Goal: Task Accomplishment & Management: Complete application form

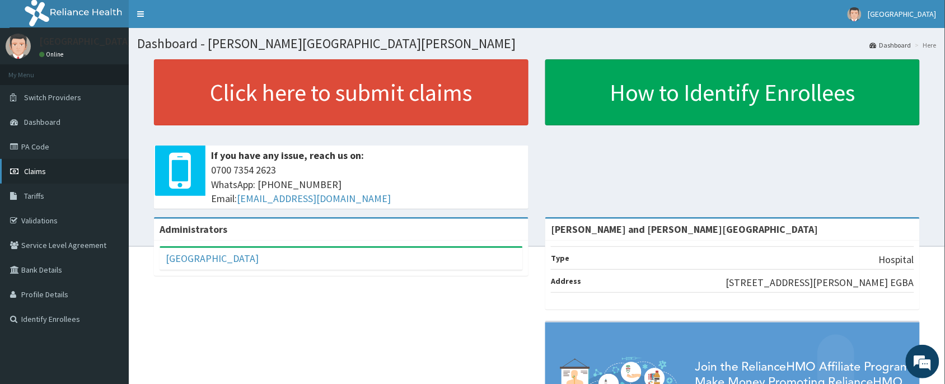
click at [37, 172] on span "Claims" at bounding box center [35, 171] width 22 height 10
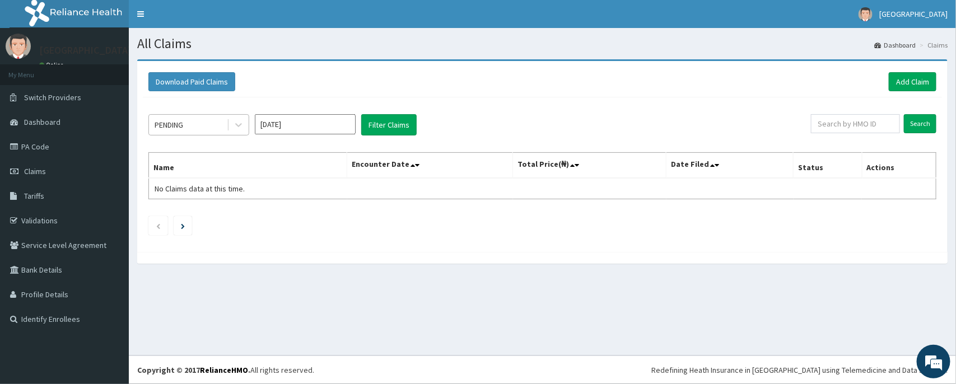
click at [190, 127] on div "PENDING" at bounding box center [188, 125] width 78 height 18
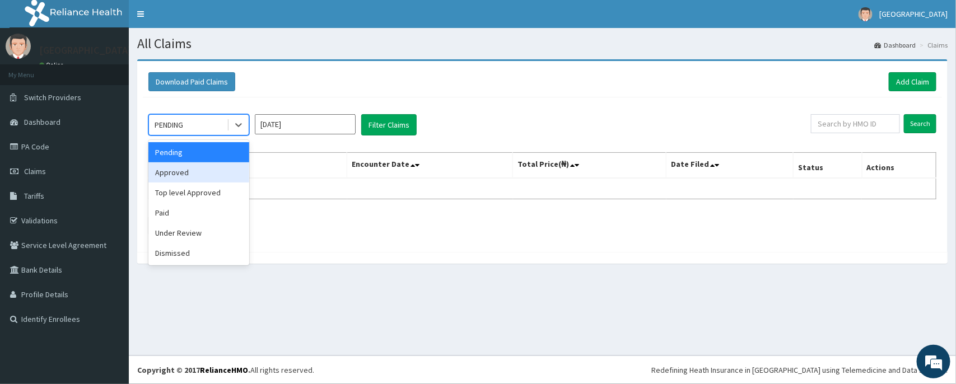
click at [177, 175] on div "Approved" at bounding box center [198, 172] width 101 height 20
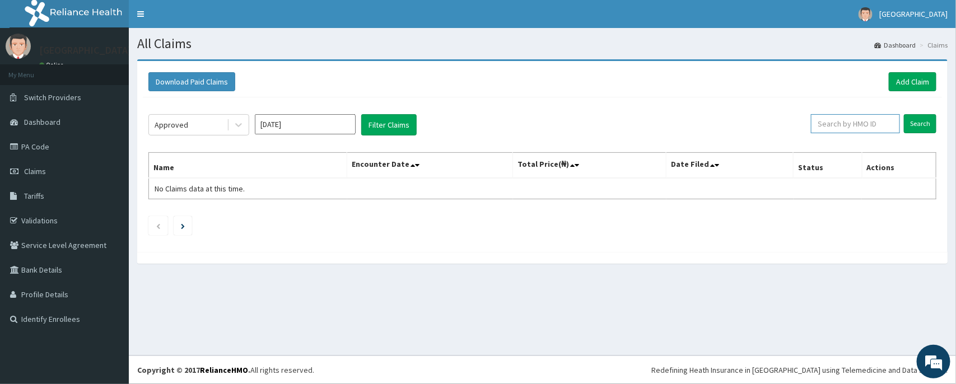
click at [832, 121] on input "text" at bounding box center [855, 123] width 89 height 19
paste input "LTG/10028/B"
type input "LTG/10028/B"
click at [915, 127] on input "Search" at bounding box center [919, 123] width 32 height 19
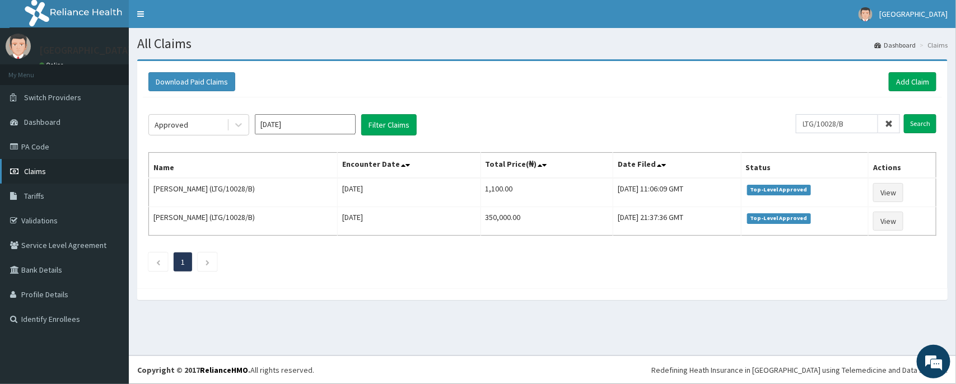
click at [38, 176] on link "Claims" at bounding box center [64, 171] width 129 height 25
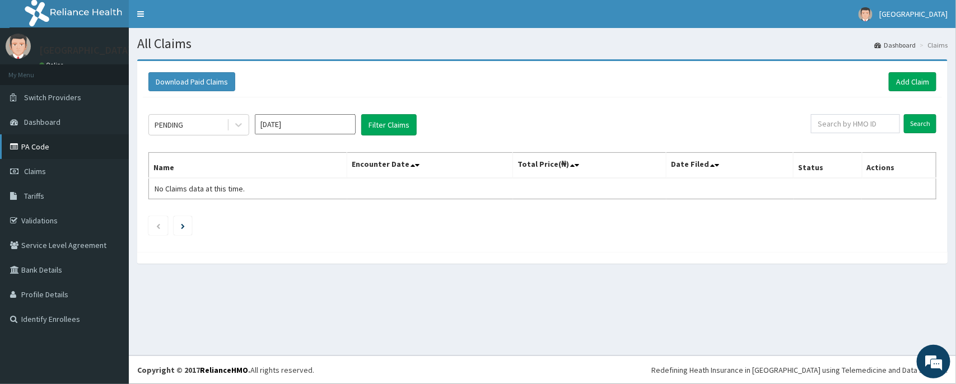
click at [40, 151] on link "PA Code" at bounding box center [64, 146] width 129 height 25
click at [906, 82] on link "Add Claim" at bounding box center [912, 81] width 48 height 19
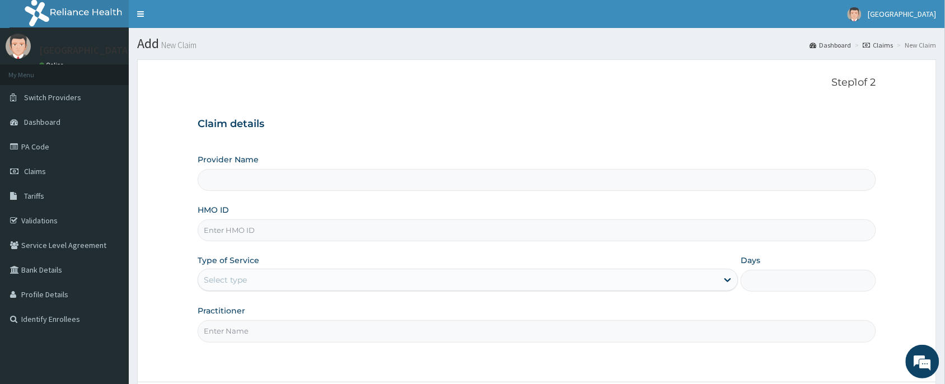
type input "[PERSON_NAME] and [PERSON_NAME][GEOGRAPHIC_DATA]"
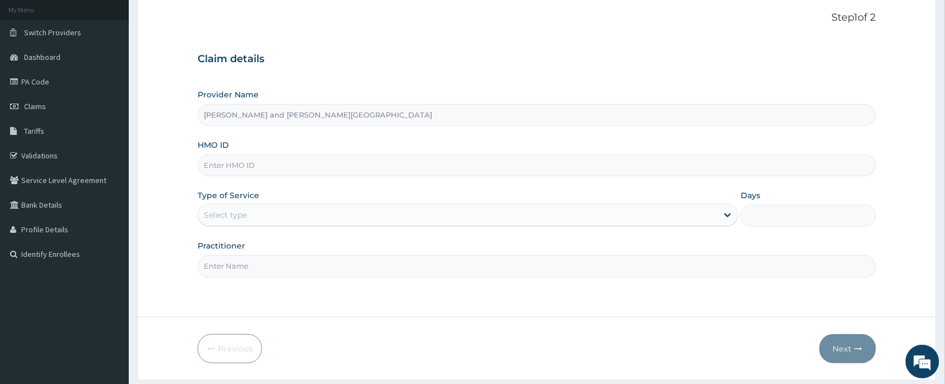
scroll to position [84, 0]
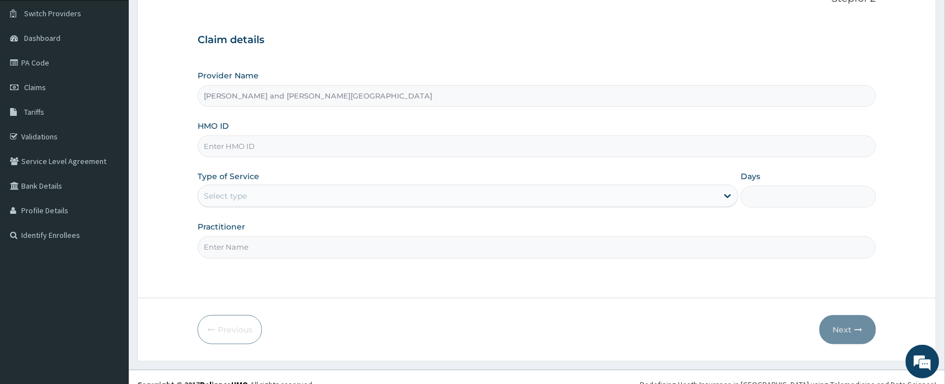
click at [227, 142] on input "HMO ID" at bounding box center [537, 146] width 678 height 22
paste input "LTG/10028/B"
type input "LTG/10028/B"
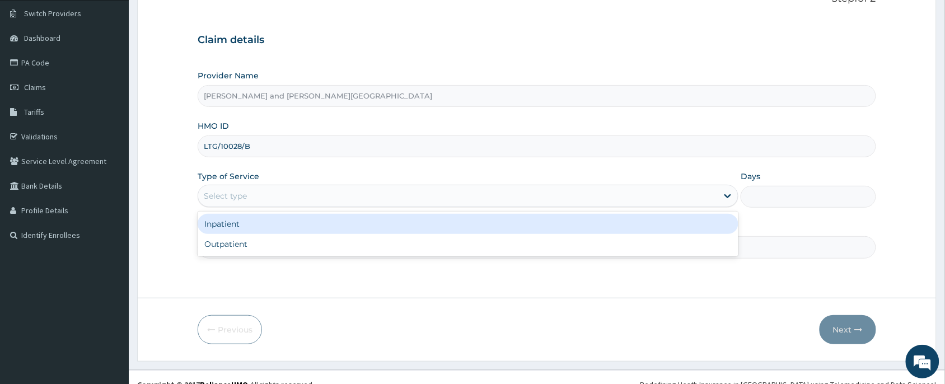
click at [226, 194] on div "Select type" at bounding box center [225, 195] width 43 height 11
click at [224, 227] on div "Inpatient" at bounding box center [468, 224] width 541 height 20
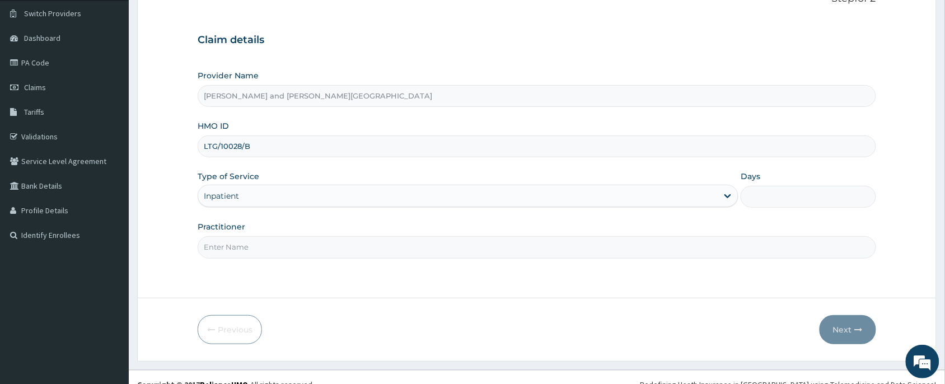
scroll to position [0, 0]
click at [757, 194] on input "Days" at bounding box center [808, 197] width 135 height 22
click at [757, 194] on input "2" at bounding box center [808, 197] width 135 height 22
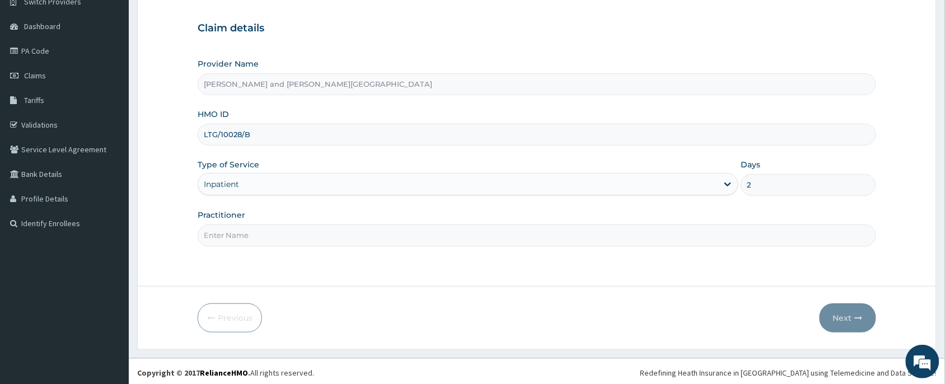
scroll to position [99, 0]
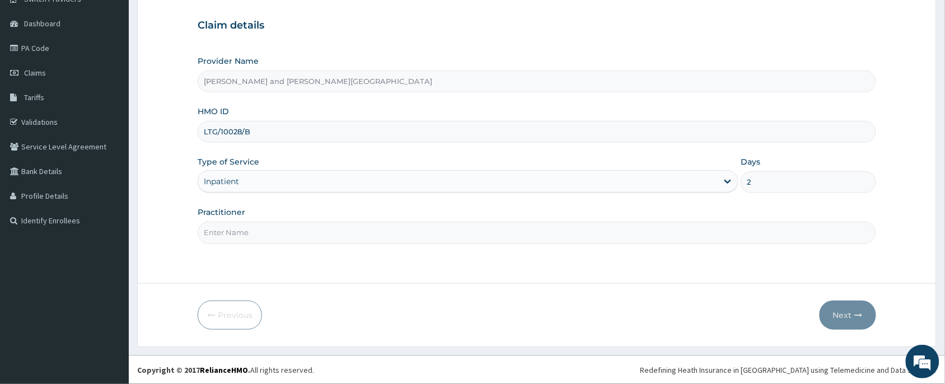
type input "2"
click at [227, 227] on input "Practitioner" at bounding box center [537, 233] width 678 height 22
type input "[PERSON_NAME]"
click at [849, 320] on button "Next" at bounding box center [848, 315] width 57 height 29
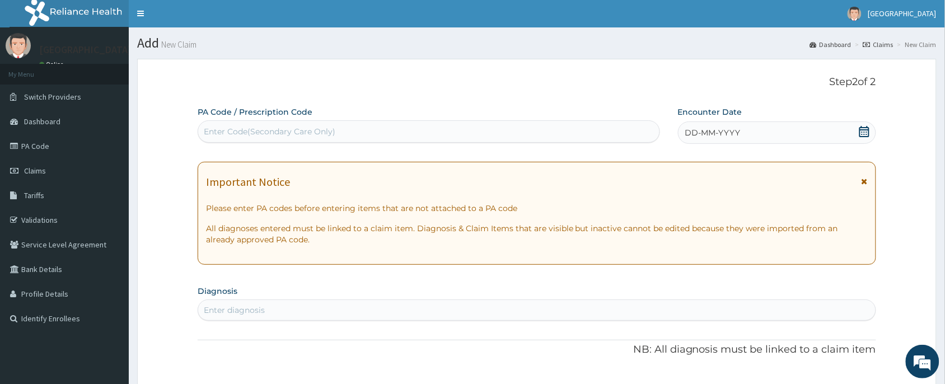
scroll to position [0, 0]
click at [269, 130] on div "Enter Code(Secondary Care Only)" at bounding box center [270, 132] width 132 height 11
click at [252, 128] on div "Enter Code(Secondary Care Only)" at bounding box center [270, 132] width 132 height 11
drag, startPoint x: 249, startPoint y: 130, endPoint x: 233, endPoint y: 129, distance: 16.3
click at [233, 129] on div "Enter Code(Secondary Care Only)" at bounding box center [270, 132] width 132 height 11
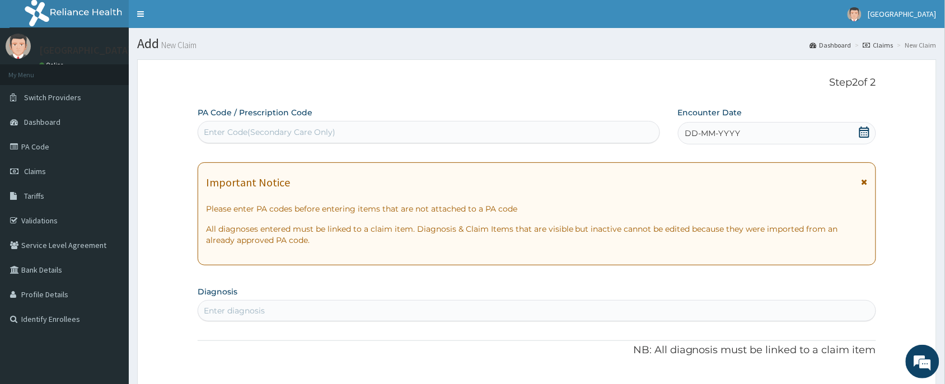
paste input "PA/602292"
type input "PA/602292"
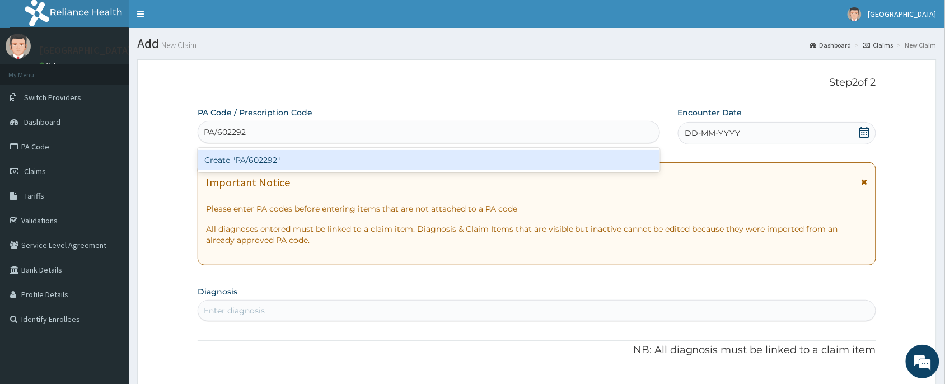
click at [256, 162] on div "Create "PA/602292"" at bounding box center [429, 160] width 462 height 20
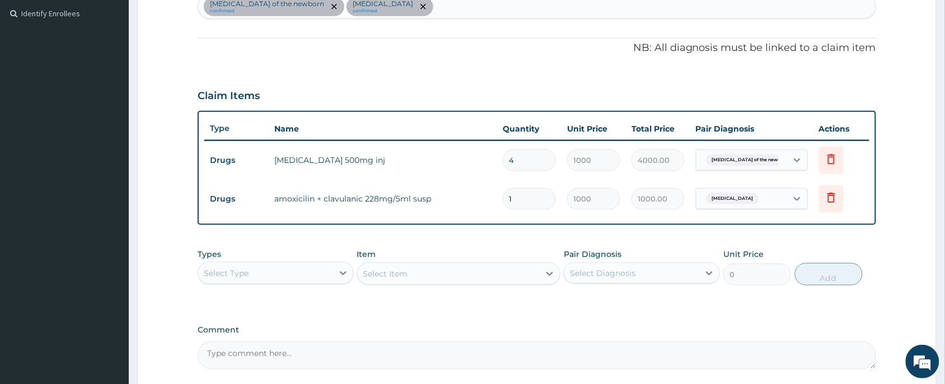
scroll to position [396, 0]
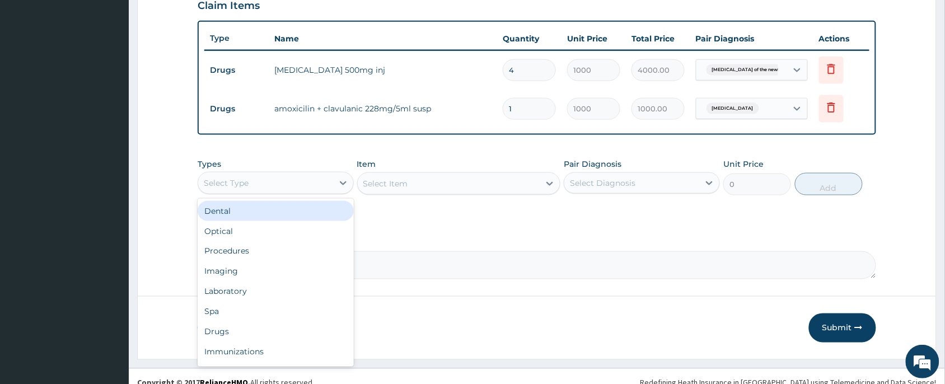
click at [258, 186] on div "Select Type" at bounding box center [265, 183] width 135 height 18
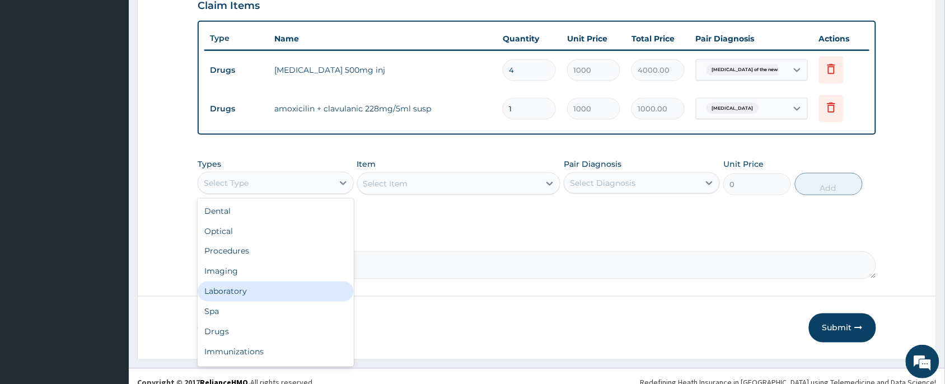
click at [235, 287] on div "Laboratory" at bounding box center [276, 292] width 156 height 20
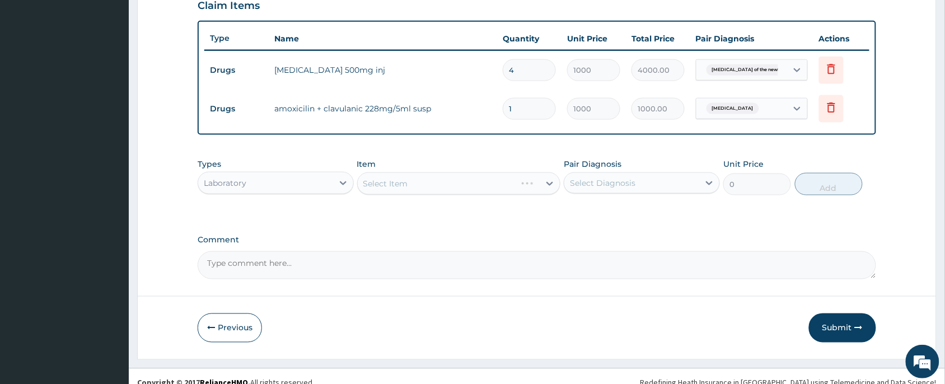
click at [397, 186] on div "Select Item" at bounding box center [459, 183] width 204 height 22
click at [397, 186] on div "Select Item" at bounding box center [385, 183] width 45 height 11
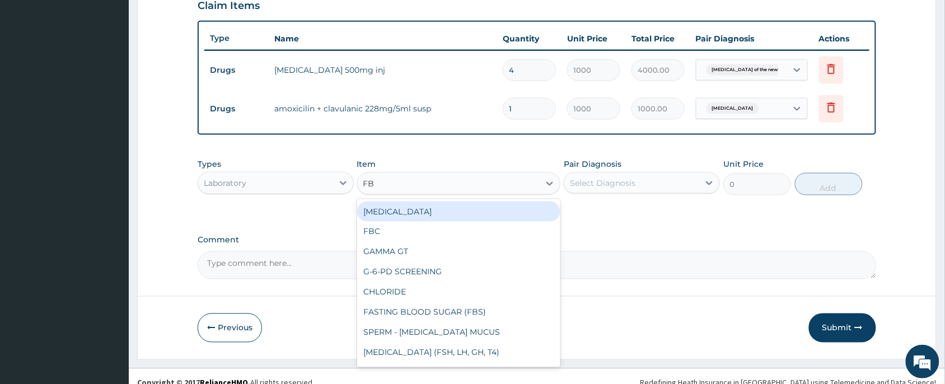
type input "FBC"
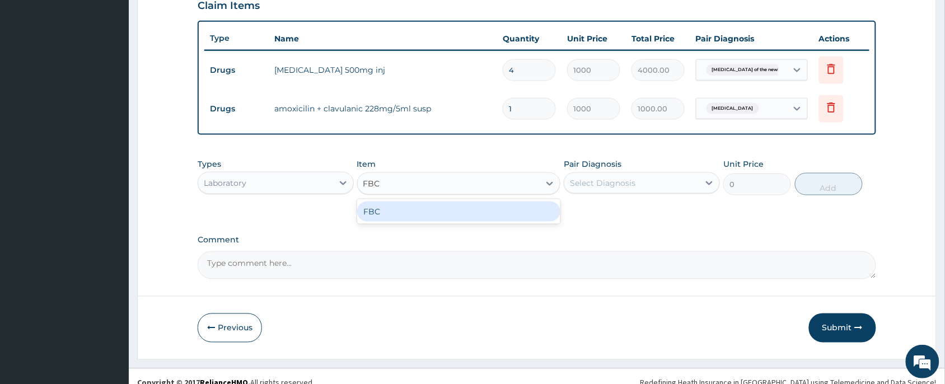
click at [398, 208] on div "FBC" at bounding box center [459, 212] width 204 height 20
type input "2000"
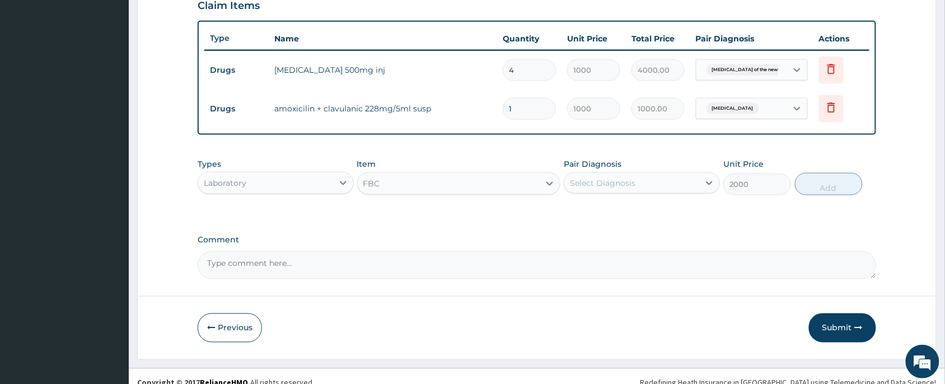
click at [602, 193] on div "Pair Diagnosis Select Diagnosis" at bounding box center [642, 176] width 156 height 37
click at [591, 186] on div "Select Diagnosis" at bounding box center [602, 182] width 65 height 11
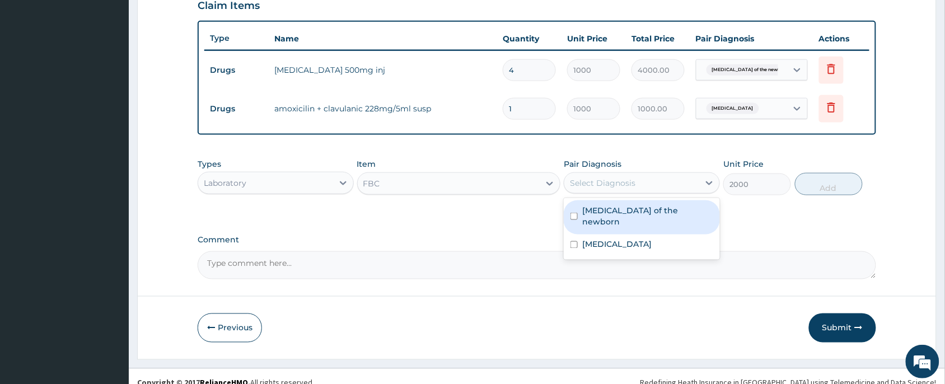
click at [572, 213] on input "checkbox" at bounding box center [573, 216] width 7 height 7
checkbox input "true"
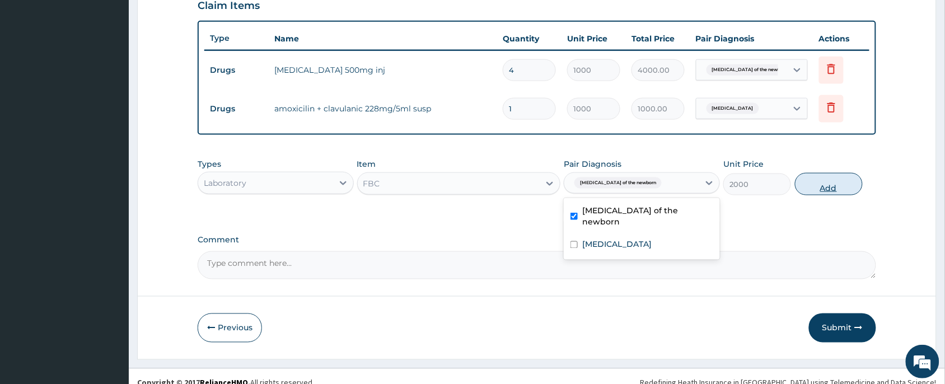
click at [835, 185] on button "Add" at bounding box center [829, 184] width 68 height 22
type input "0"
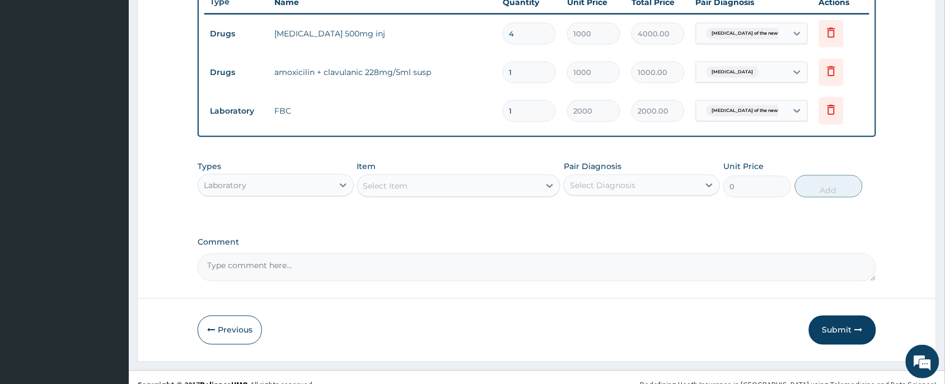
scroll to position [447, 0]
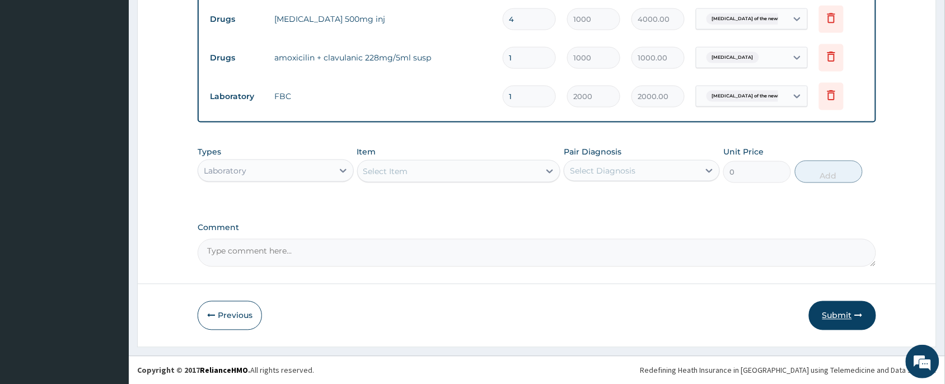
click at [844, 317] on button "Submit" at bounding box center [842, 315] width 67 height 29
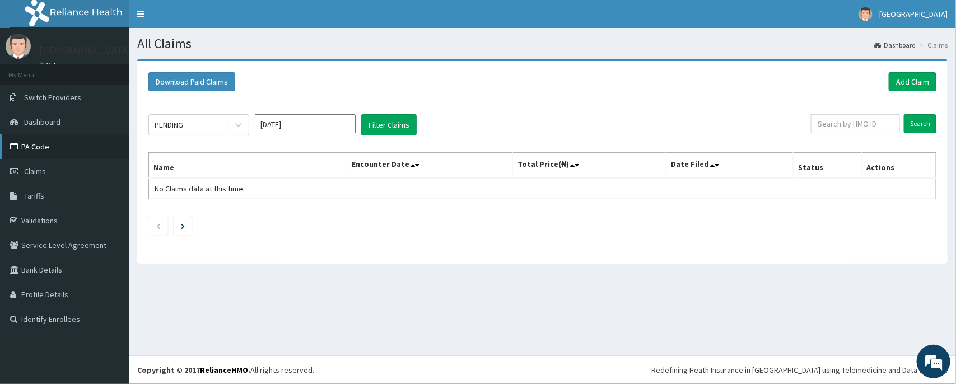
click at [43, 149] on link "PA Code" at bounding box center [64, 146] width 129 height 25
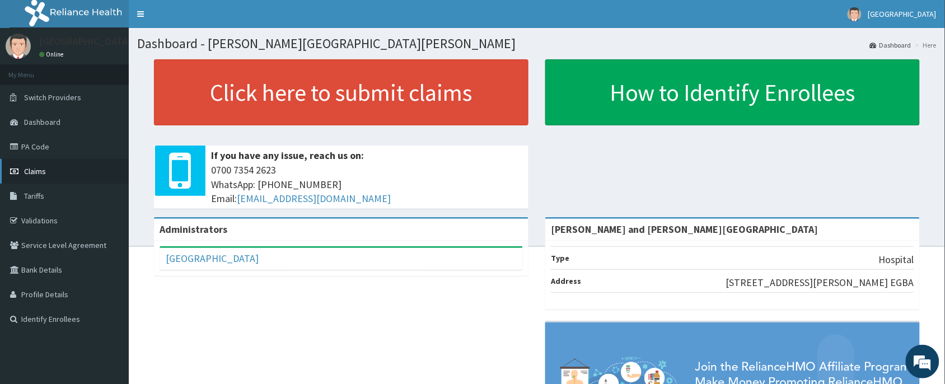
click at [35, 172] on span "Claims" at bounding box center [35, 171] width 22 height 10
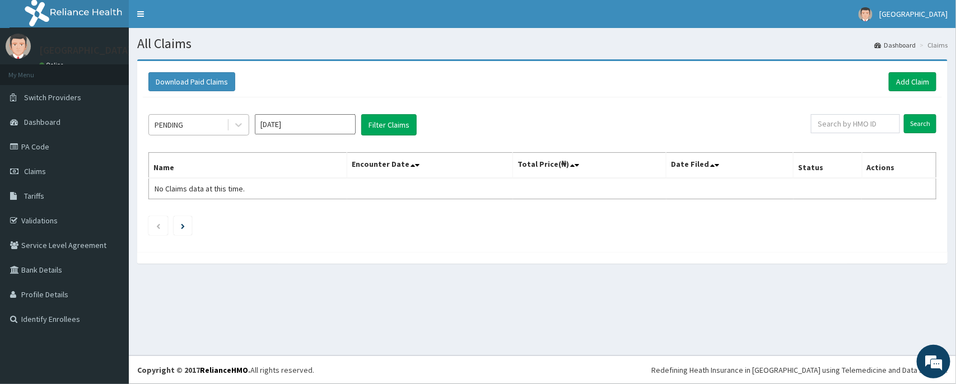
click at [183, 123] on div "PENDING" at bounding box center [169, 124] width 29 height 11
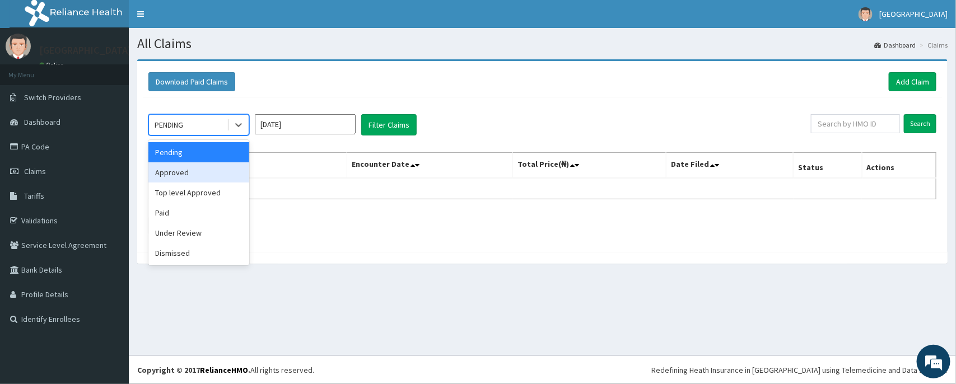
click at [180, 177] on div "Approved" at bounding box center [198, 172] width 101 height 20
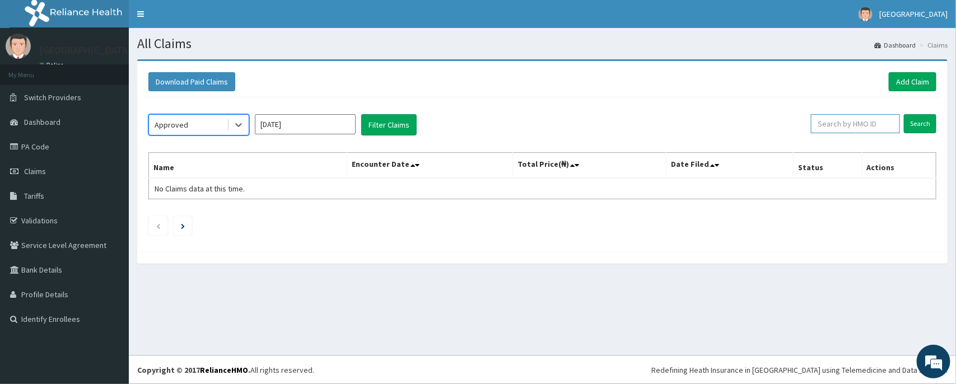
click at [832, 127] on input "text" at bounding box center [855, 123] width 89 height 19
paste input "PFN/10161/E"
type input "PFN/10161/E"
click at [913, 122] on input "Search" at bounding box center [919, 123] width 32 height 19
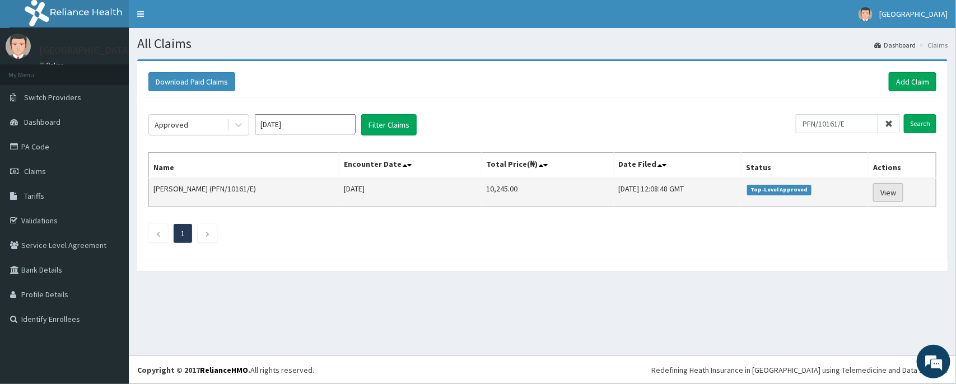
click at [893, 195] on link "View" at bounding box center [888, 192] width 30 height 19
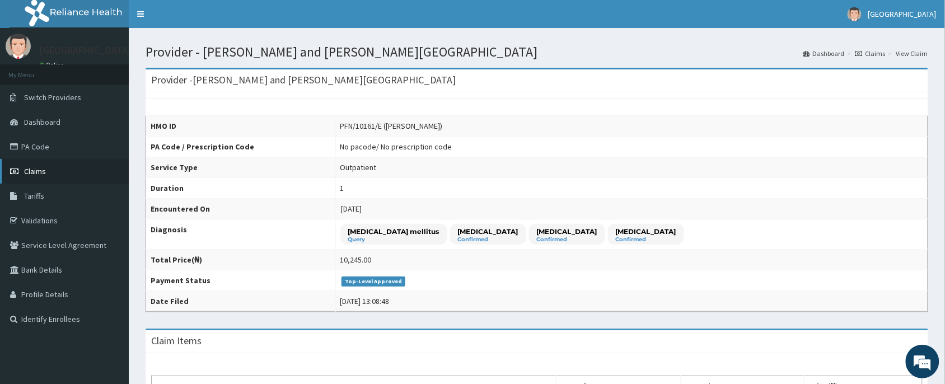
click at [32, 172] on span "Claims" at bounding box center [35, 171] width 22 height 10
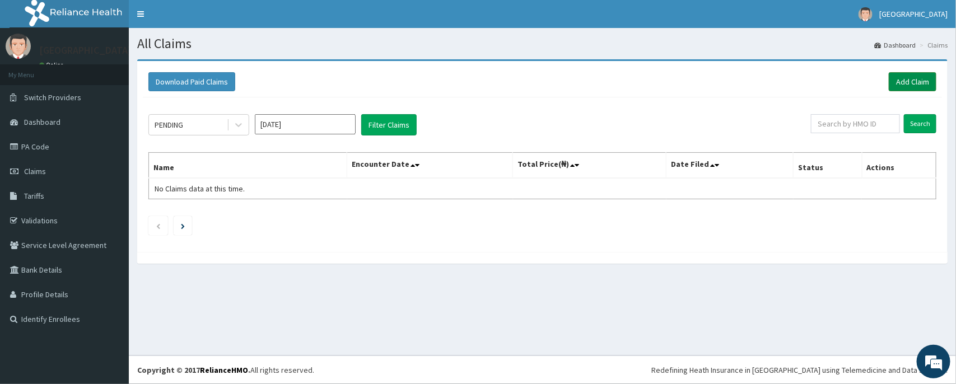
click at [913, 83] on link "Add Claim" at bounding box center [912, 81] width 48 height 19
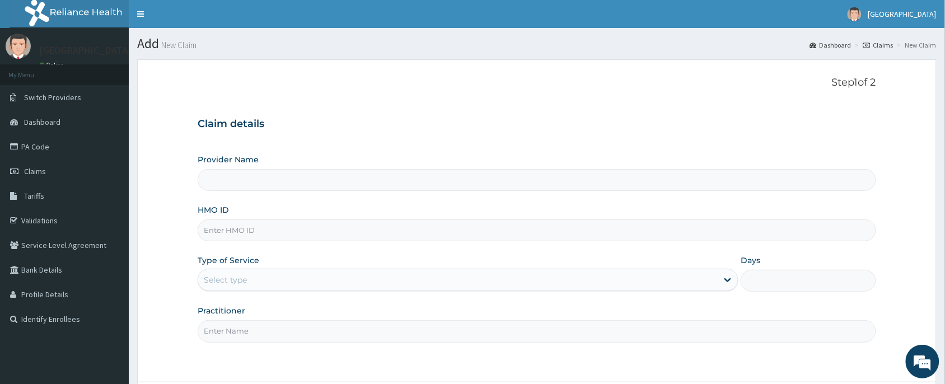
type input "[PERSON_NAME] and [PERSON_NAME][GEOGRAPHIC_DATA]"
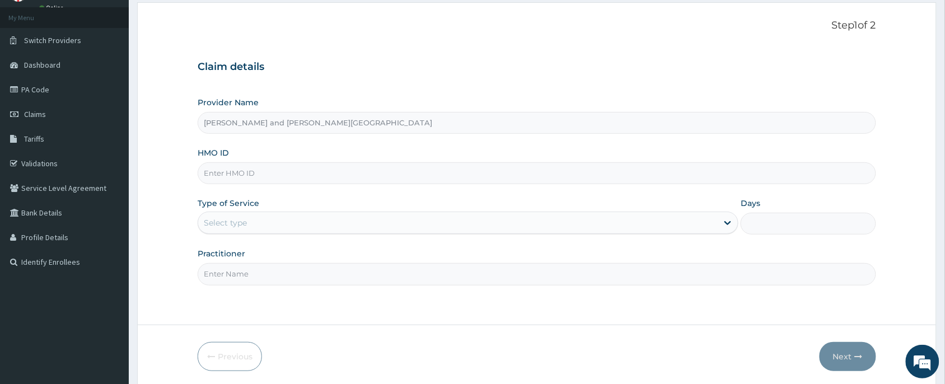
scroll to position [84, 0]
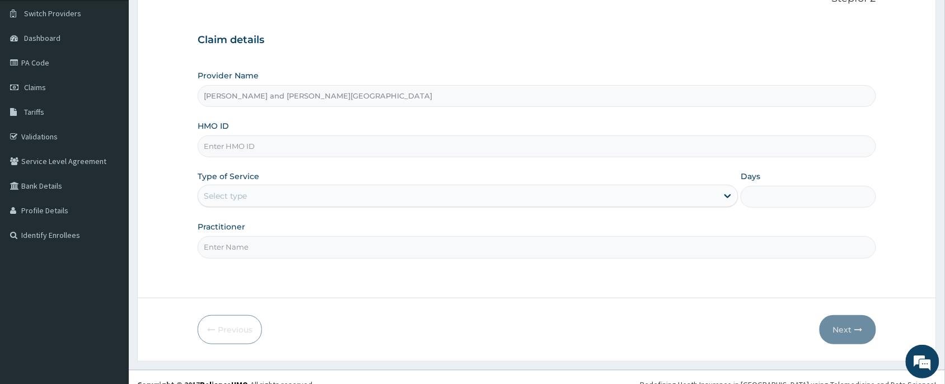
click at [222, 151] on input "HMO ID" at bounding box center [537, 146] width 678 height 22
click at [223, 146] on input "HMO ID" at bounding box center [537, 146] width 678 height 22
paste input "PFN/10161/E"
type input "PFN/10161/E"
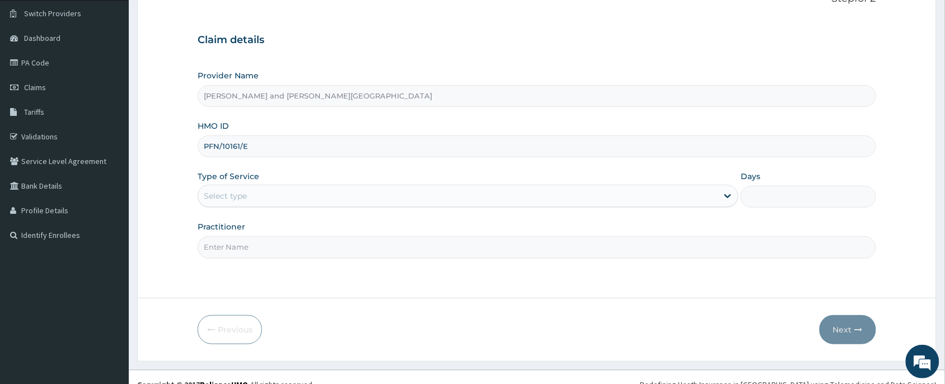
click at [231, 185] on div "Select type" at bounding box center [468, 196] width 541 height 22
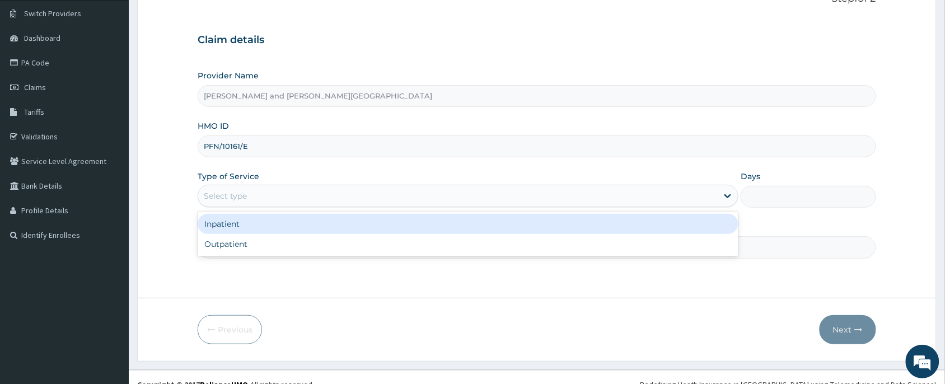
click at [228, 230] on div "Inpatient" at bounding box center [468, 224] width 541 height 20
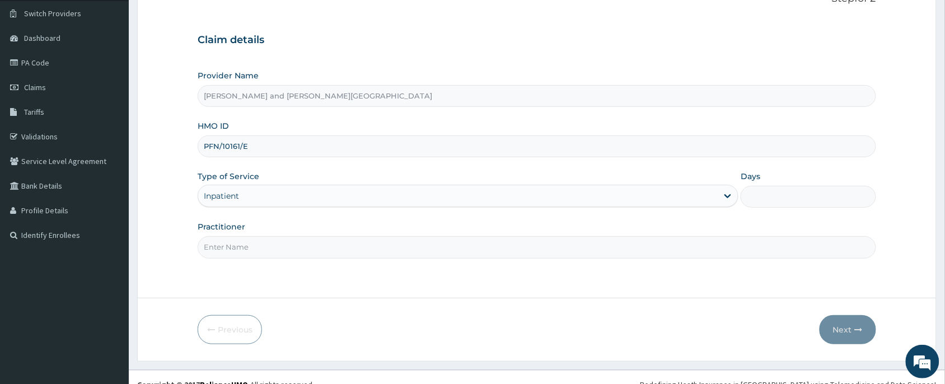
click at [762, 206] on input "Days" at bounding box center [808, 197] width 135 height 22
type input "1"
click at [762, 206] on input "1" at bounding box center [808, 197] width 135 height 22
click at [762, 196] on input "1" at bounding box center [808, 197] width 135 height 22
type input "2"
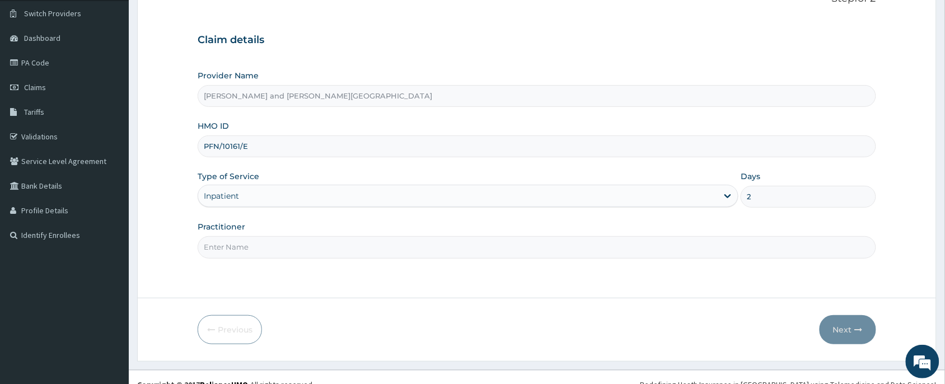
click at [252, 244] on input "Practitioner" at bounding box center [537, 247] width 678 height 22
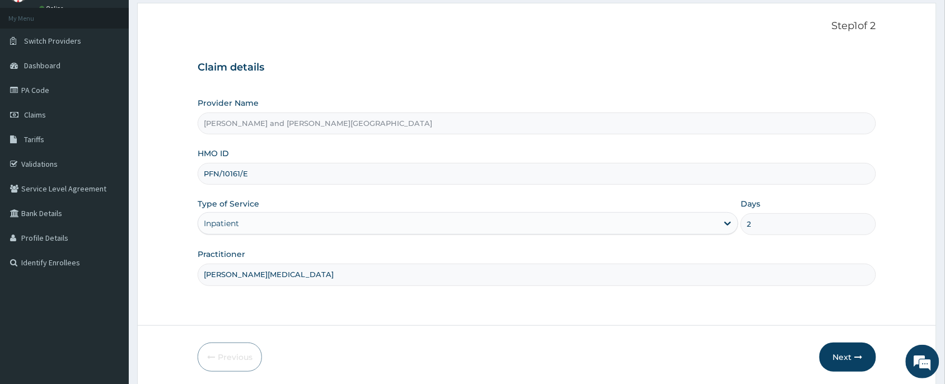
scroll to position [99, 0]
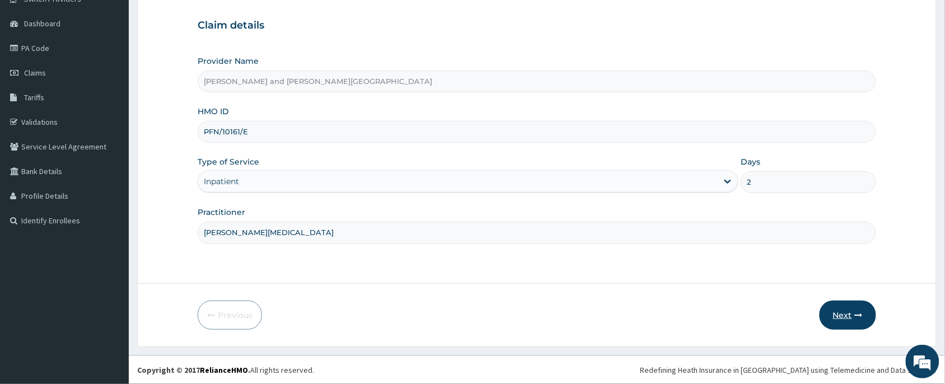
type input "DR YAKUBU OSENI"
click at [846, 326] on button "Next" at bounding box center [848, 315] width 57 height 29
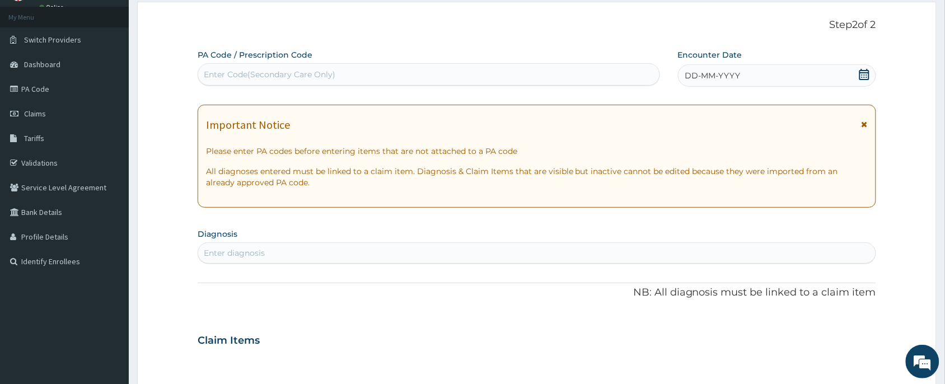
scroll to position [15, 0]
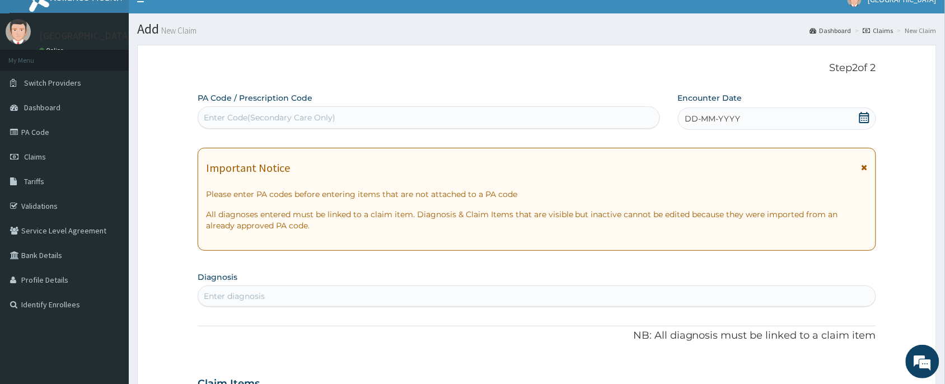
click at [250, 121] on div "Enter Code(Secondary Care Only)" at bounding box center [270, 117] width 132 height 11
click at [286, 116] on div "Enter Code(Secondary Care Only)" at bounding box center [270, 117] width 132 height 11
paste input "PA/276D0A"
type input "PA/276D0A"
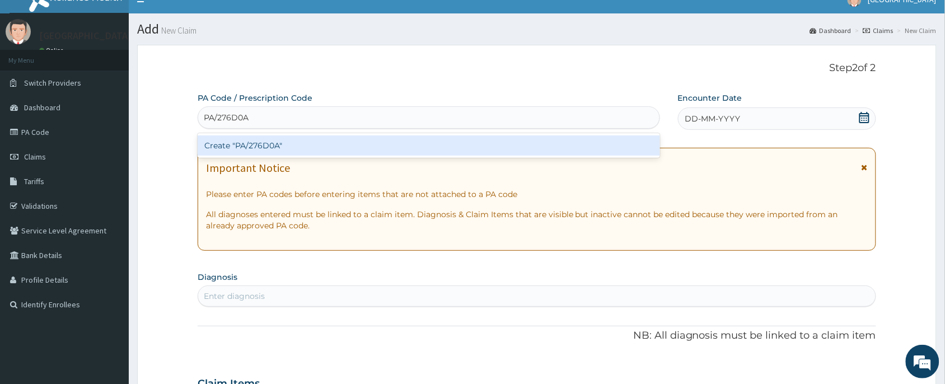
click at [241, 143] on div "Create "PA/276D0A"" at bounding box center [429, 145] width 462 height 20
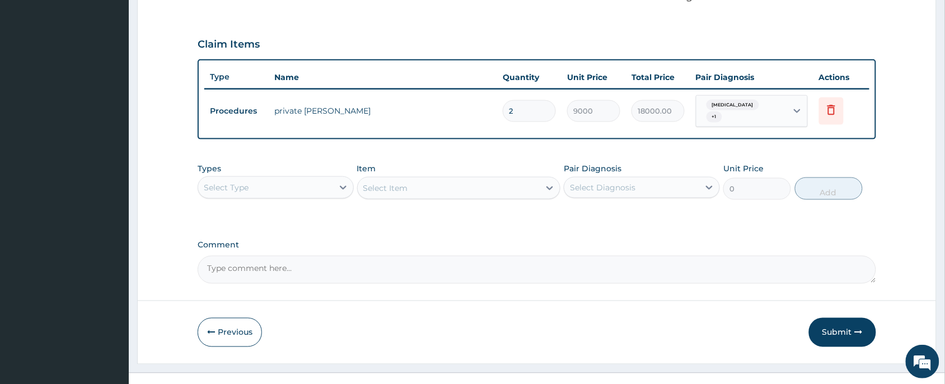
scroll to position [369, 0]
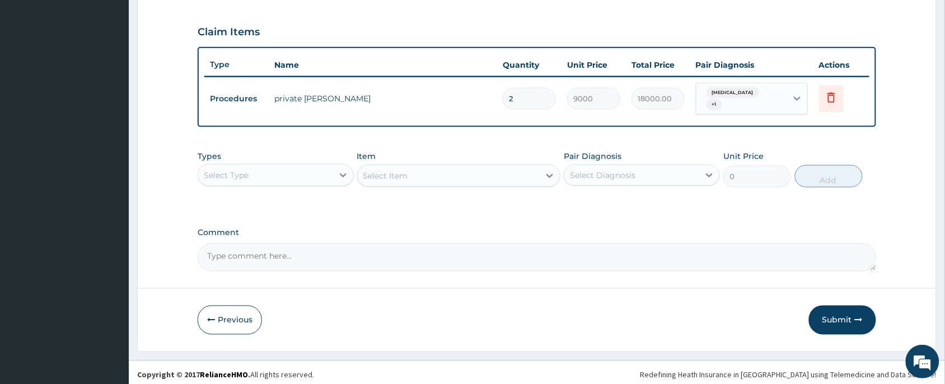
click at [233, 170] on div "Select Type" at bounding box center [226, 175] width 45 height 11
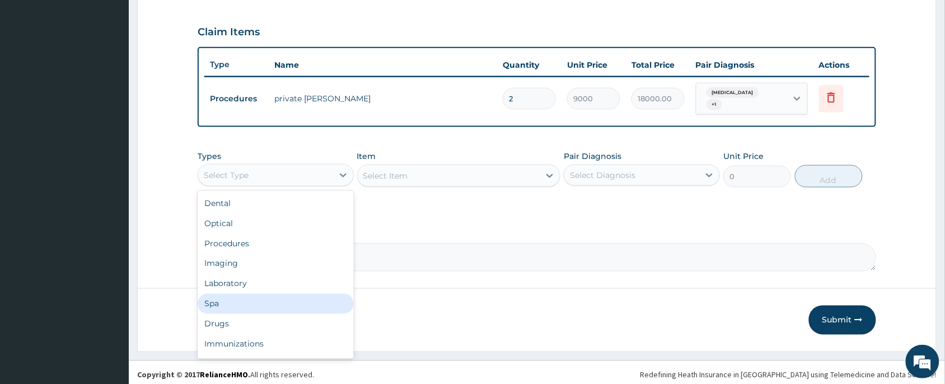
scroll to position [38, 0]
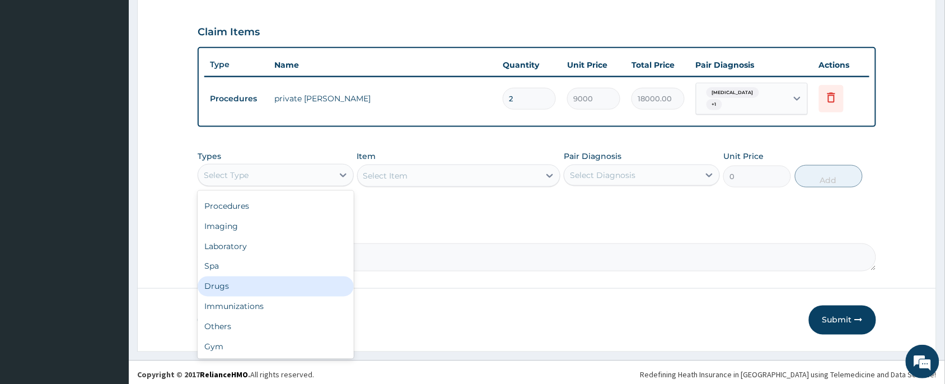
click at [221, 284] on div "Drugs" at bounding box center [276, 287] width 156 height 20
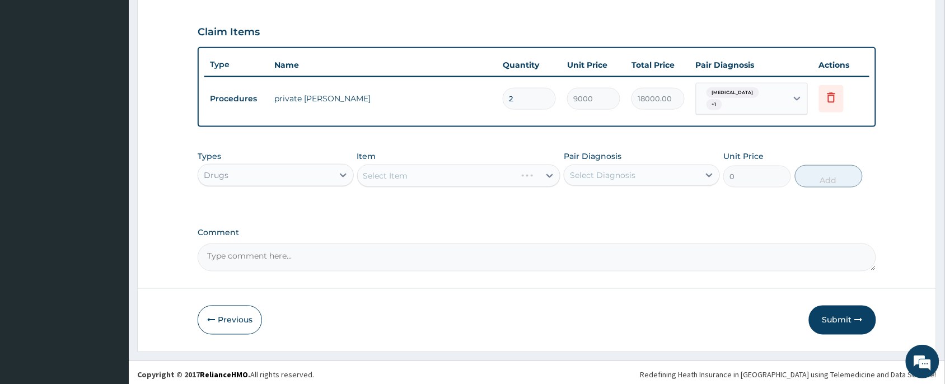
click at [402, 174] on div "Select Item" at bounding box center [459, 176] width 204 height 22
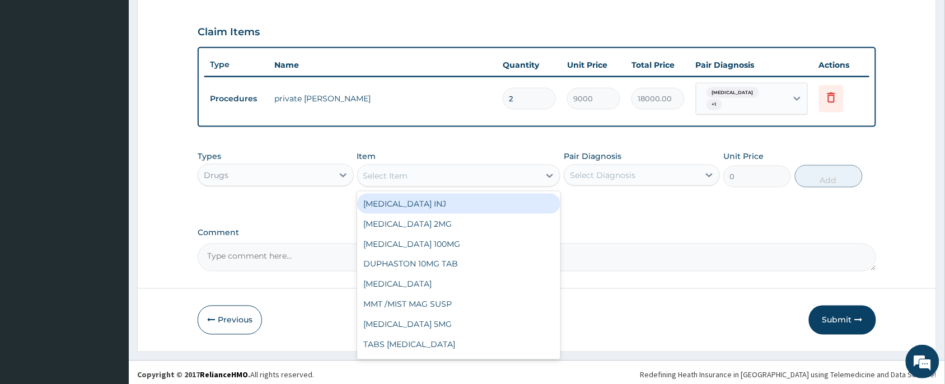
click at [381, 170] on div "Select Item" at bounding box center [385, 175] width 45 height 11
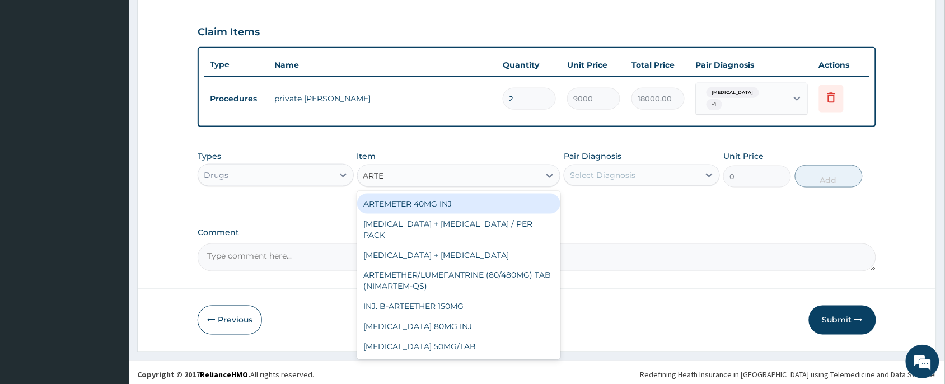
type input "ARTES"
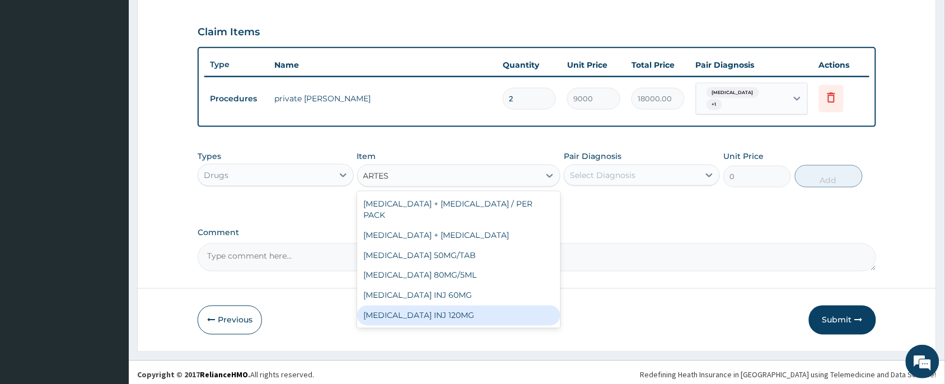
drag, startPoint x: 427, startPoint y: 301, endPoint x: 622, endPoint y: 207, distance: 216.3
click at [438, 306] on div "[MEDICAL_DATA] INJ 120MG" at bounding box center [459, 316] width 204 height 20
type input "1500"
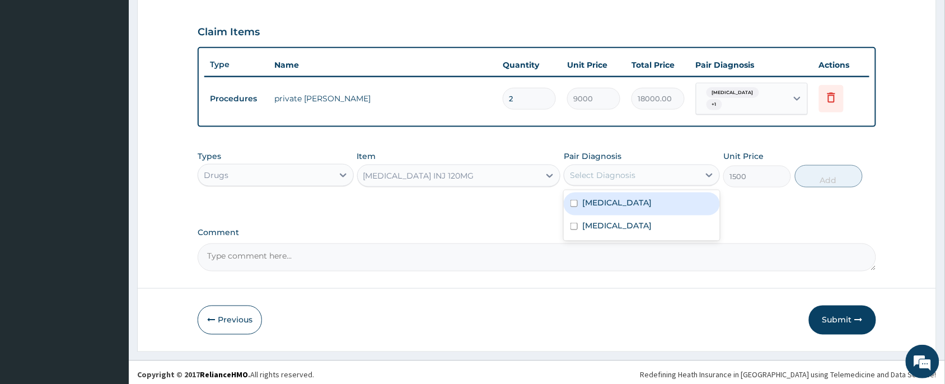
click at [602, 170] on div "Select Diagnosis" at bounding box center [602, 175] width 65 height 11
click at [577, 200] on input "checkbox" at bounding box center [573, 203] width 7 height 7
checkbox input "true"
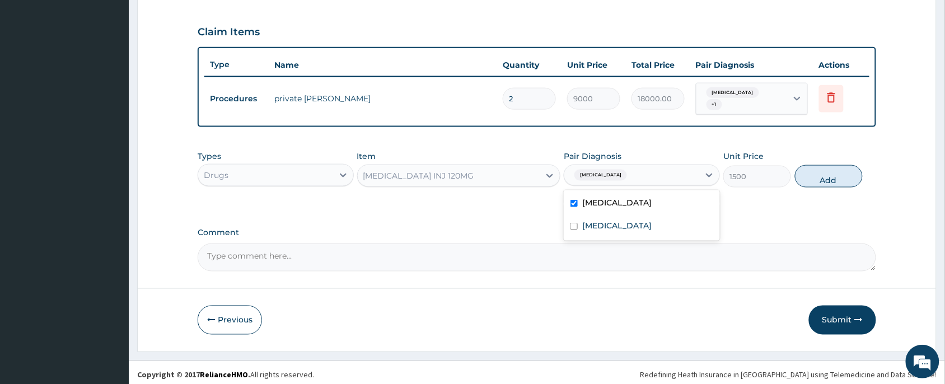
click at [824, 171] on button "Add" at bounding box center [829, 176] width 68 height 22
type input "0"
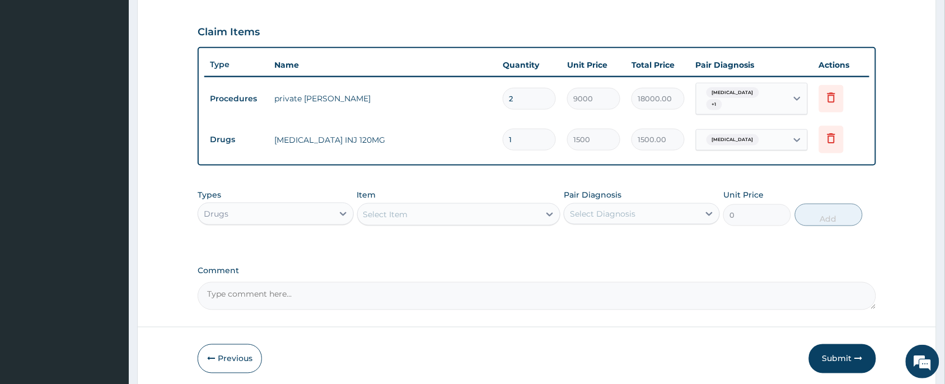
type input "0.00"
type input "3"
type input "4500.00"
type input "3"
click at [477, 189] on div "Item Select Item" at bounding box center [459, 207] width 204 height 37
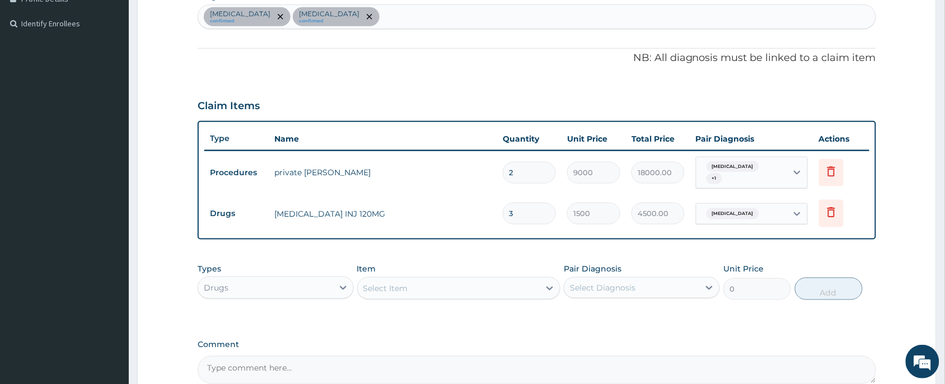
scroll to position [369, 0]
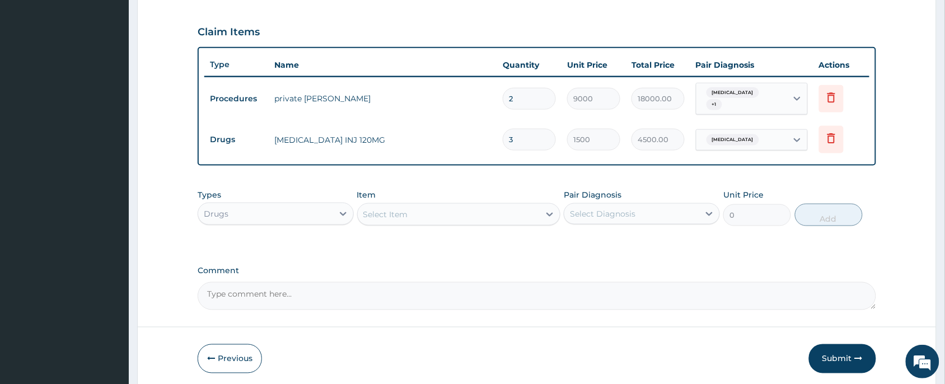
click at [250, 206] on div "Drugs" at bounding box center [265, 214] width 135 height 18
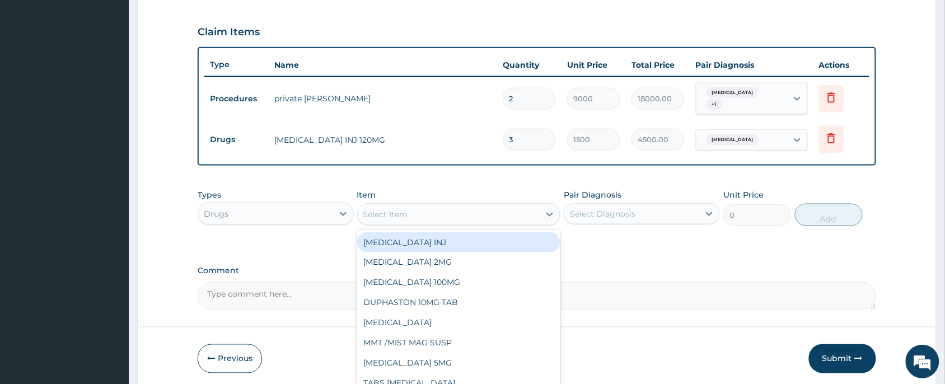
click at [390, 216] on div "Select Item" at bounding box center [449, 214] width 182 height 18
type input "CEFT"
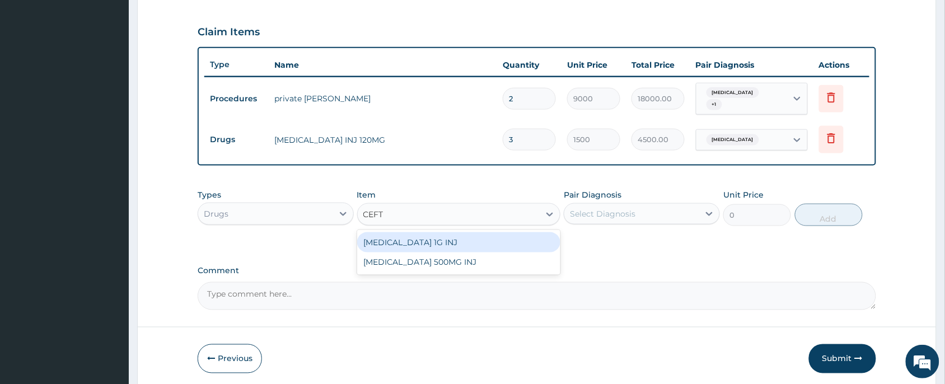
click at [432, 235] on div "[MEDICAL_DATA] 1G INJ" at bounding box center [459, 242] width 204 height 20
type input "1500"
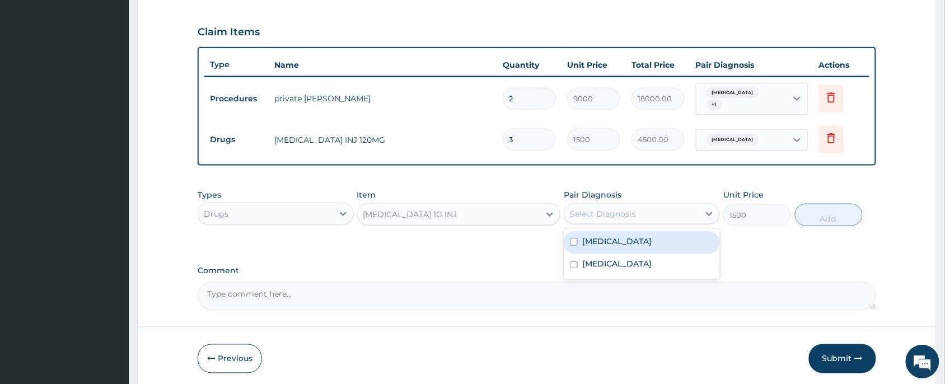
click at [612, 214] on div "Select Diagnosis" at bounding box center [602, 213] width 65 height 11
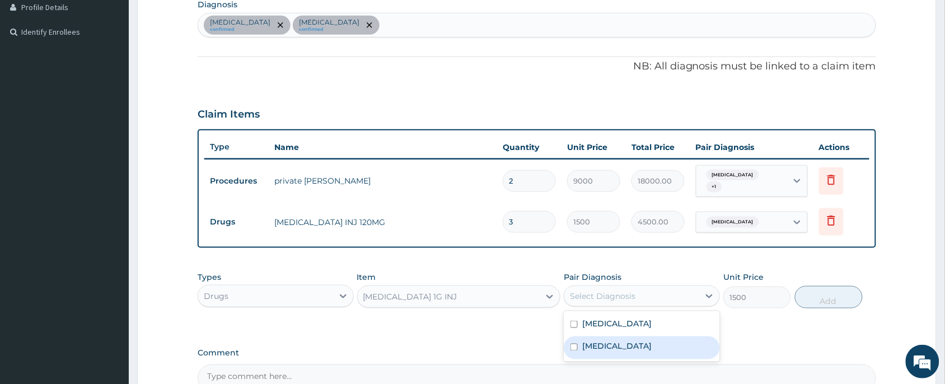
scroll to position [285, 0]
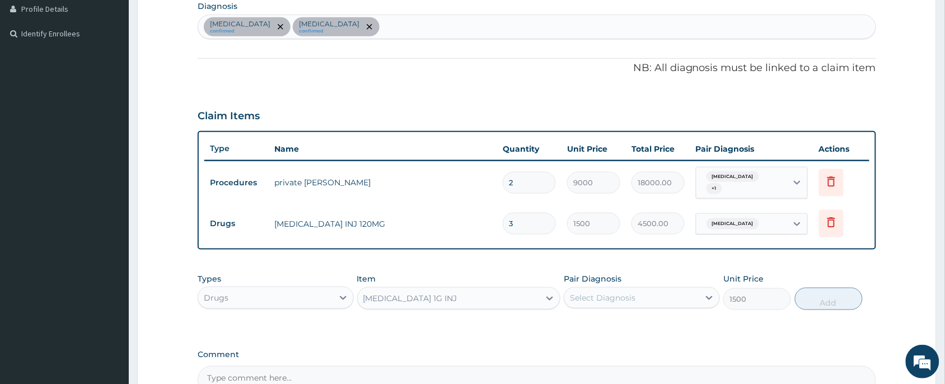
click at [350, 30] on div "Malaria confirmed Gastritis confirmed" at bounding box center [536, 27] width 677 height 24
type input "SEPSIS"
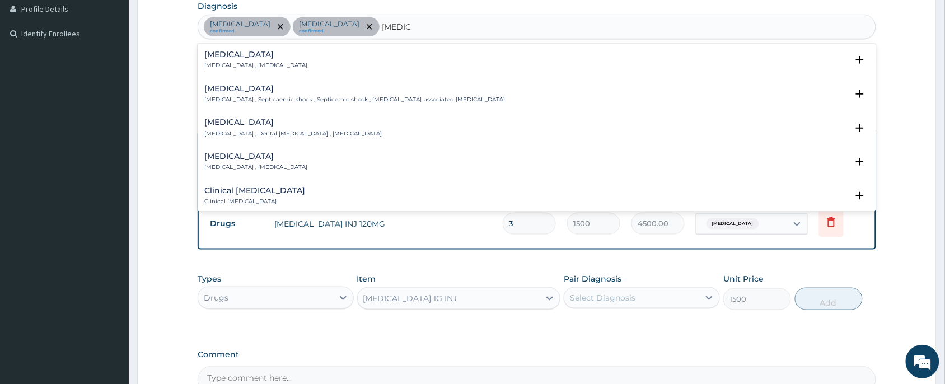
click at [239, 60] on div "Sepsis Systemic infection , Sepsis" at bounding box center [255, 60] width 103 height 20
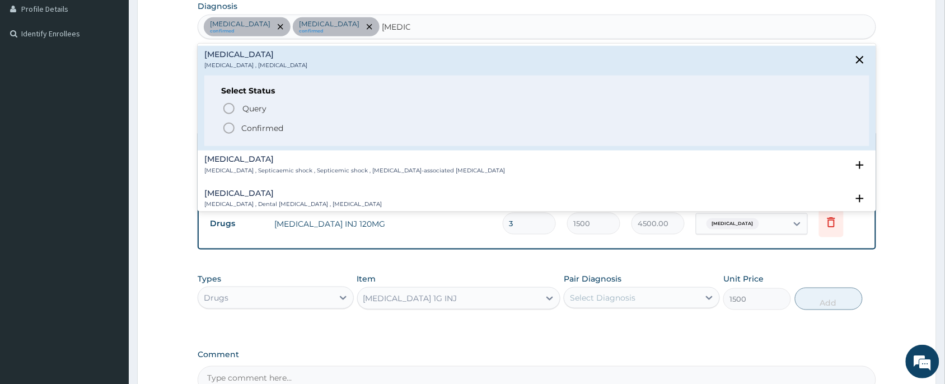
click at [232, 130] on icon "status option filled" at bounding box center [228, 127] width 13 height 13
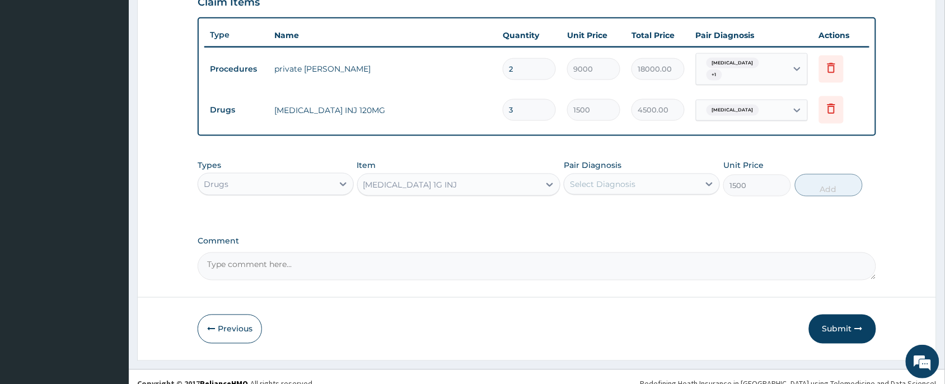
scroll to position [408, 0]
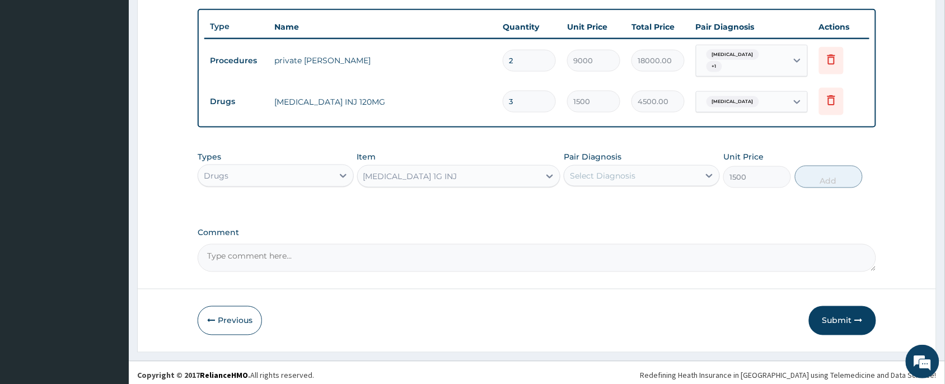
click at [589, 170] on div "Select Diagnosis" at bounding box center [602, 175] width 65 height 11
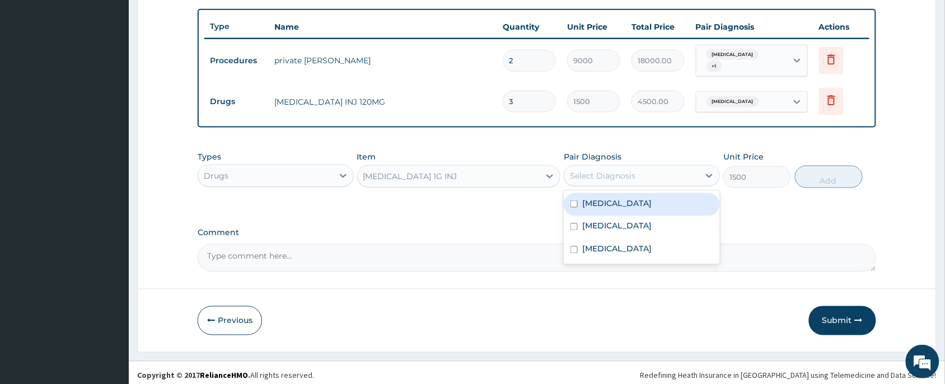
click at [431, 171] on div "[MEDICAL_DATA] 1G INJ" at bounding box center [410, 176] width 94 height 11
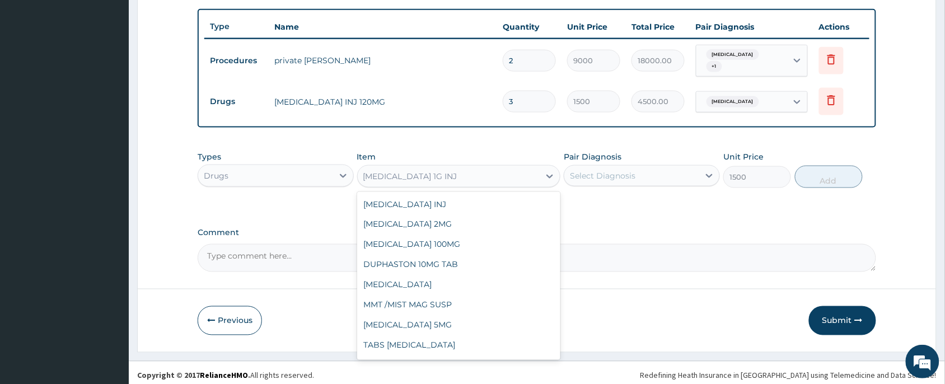
scroll to position [3936, 0]
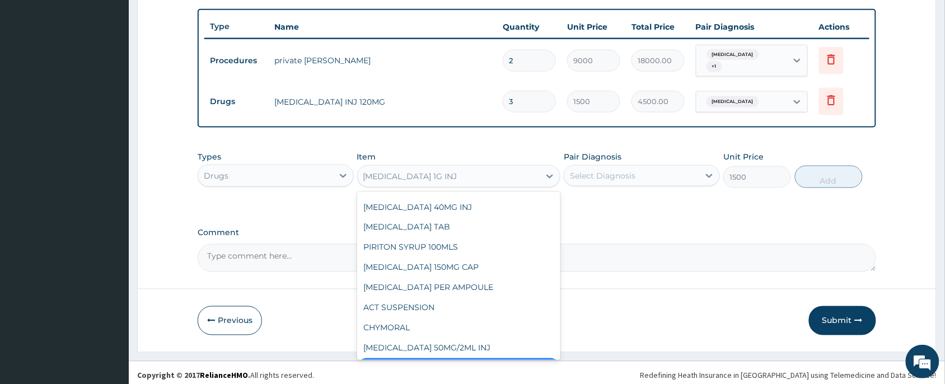
click at [410, 358] on div "[MEDICAL_DATA] 1G INJ" at bounding box center [459, 368] width 204 height 20
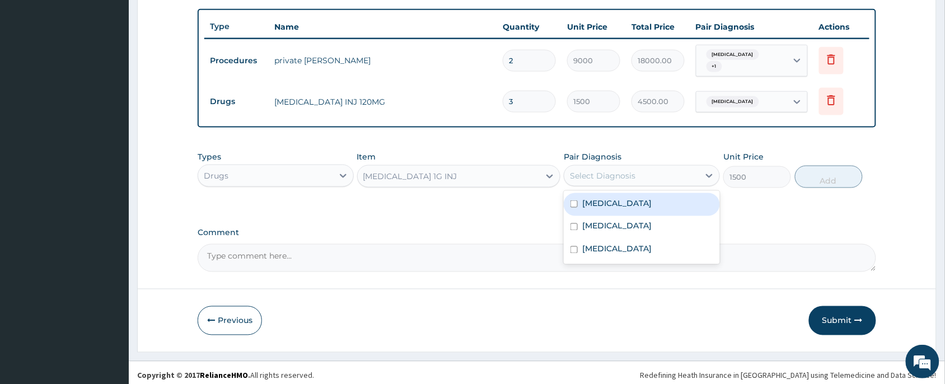
click at [614, 170] on div "Select Diagnosis" at bounding box center [602, 175] width 65 height 11
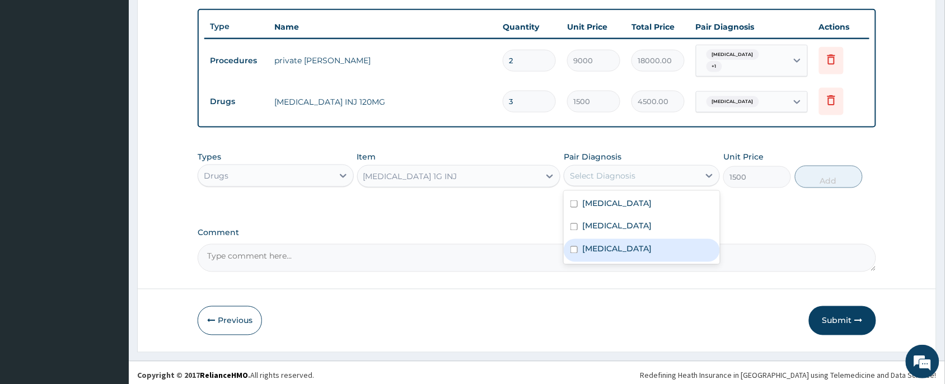
click at [577, 246] on input "checkbox" at bounding box center [573, 249] width 7 height 7
checkbox input "true"
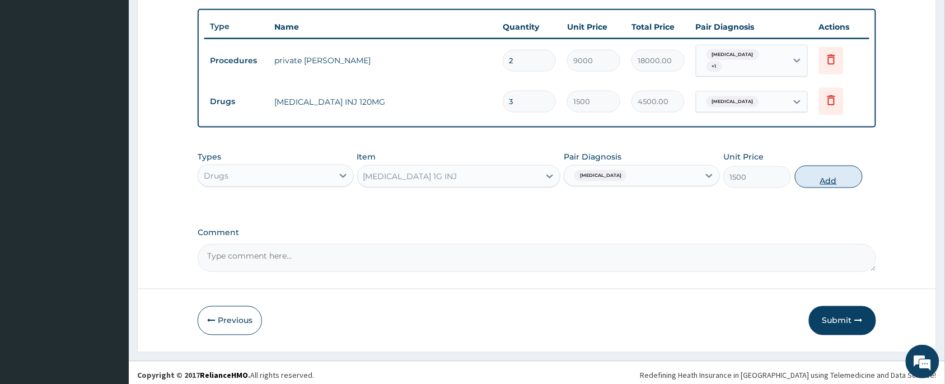
click at [842, 180] on button "Add" at bounding box center [829, 177] width 68 height 22
type input "0"
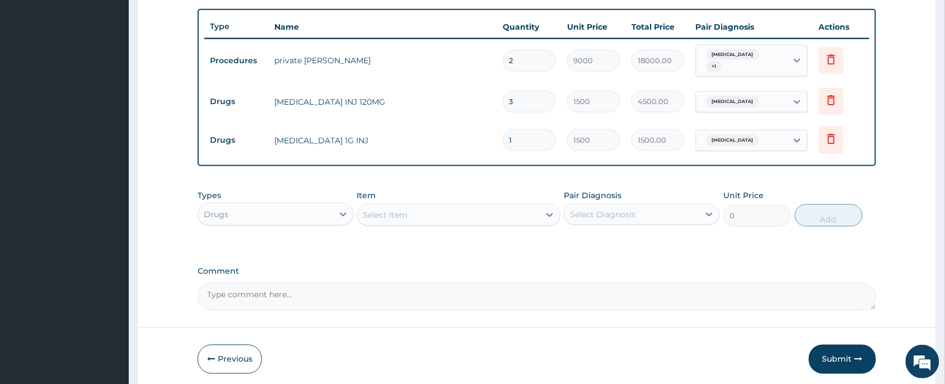
type input "0.00"
type input "3"
type input "4500.00"
type input "3"
click at [507, 249] on div "PA Code / Prescription Code PA/276D0A Encounter Date 12-08-2025 Important Notic…" at bounding box center [537, 4] width 678 height 611
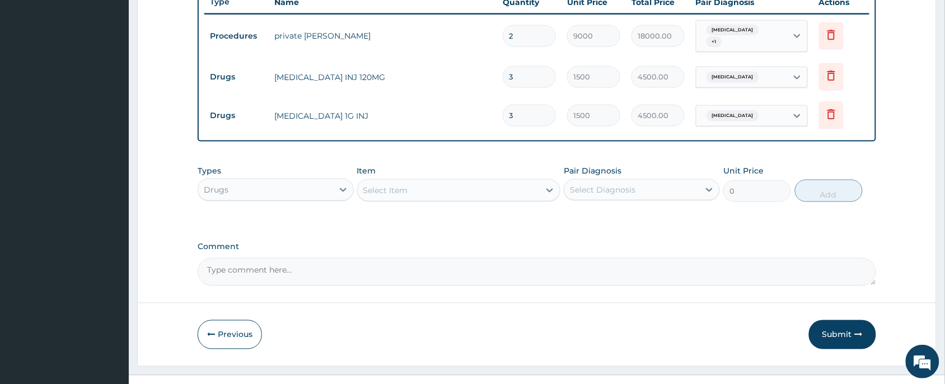
scroll to position [447, 0]
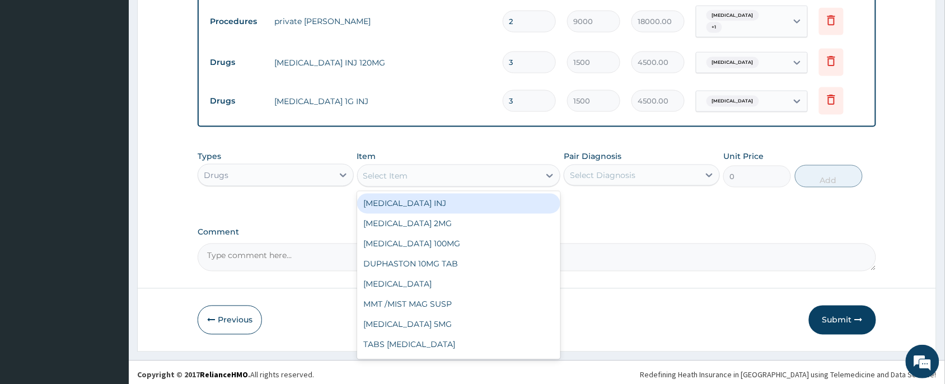
click at [382, 171] on div "Select Item" at bounding box center [385, 175] width 45 height 11
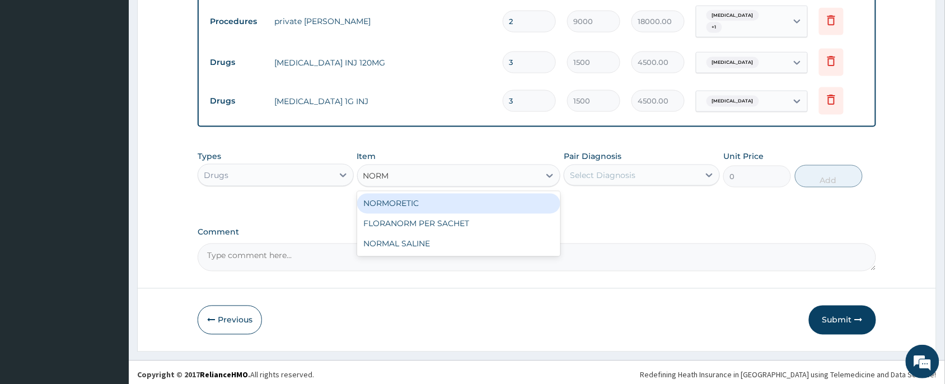
type input "NORMA"
click at [443, 208] on div "NORMAL SALINE" at bounding box center [459, 204] width 204 height 20
type input "1000"
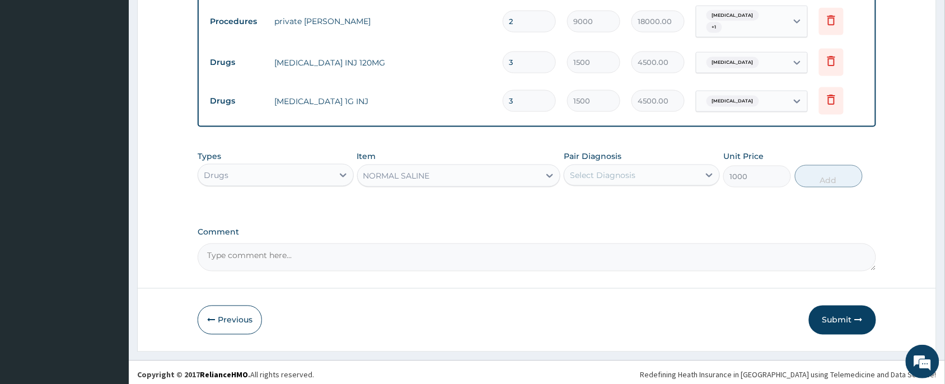
click at [594, 172] on div "Select Diagnosis" at bounding box center [602, 175] width 65 height 11
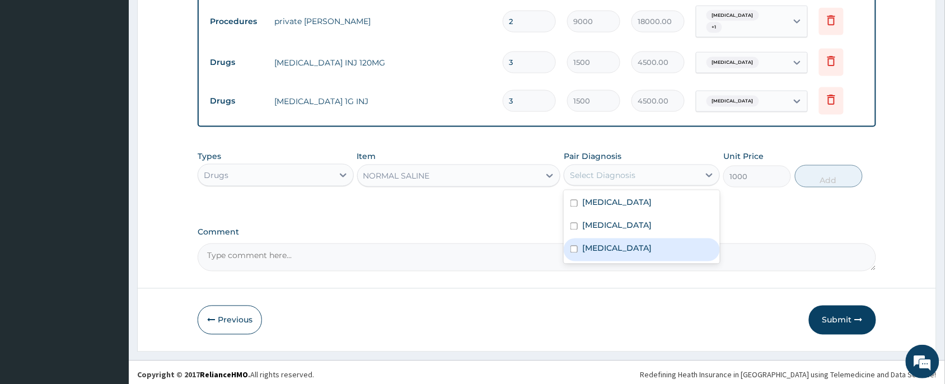
click at [572, 247] on input "checkbox" at bounding box center [573, 249] width 7 height 7
checkbox input "true"
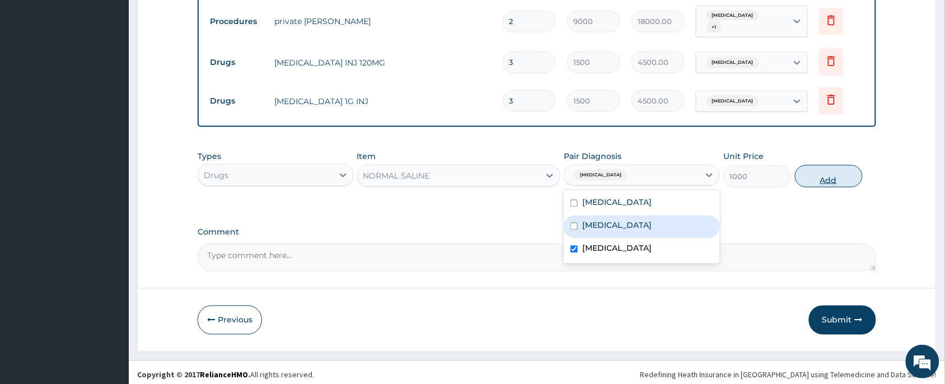
click at [836, 171] on button "Add" at bounding box center [829, 176] width 68 height 22
type input "0"
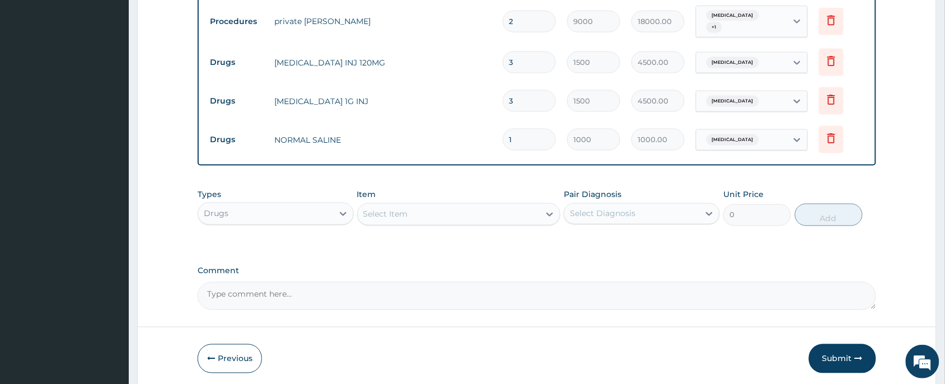
type input "0.00"
type input "2"
type input "2000.00"
type input "2"
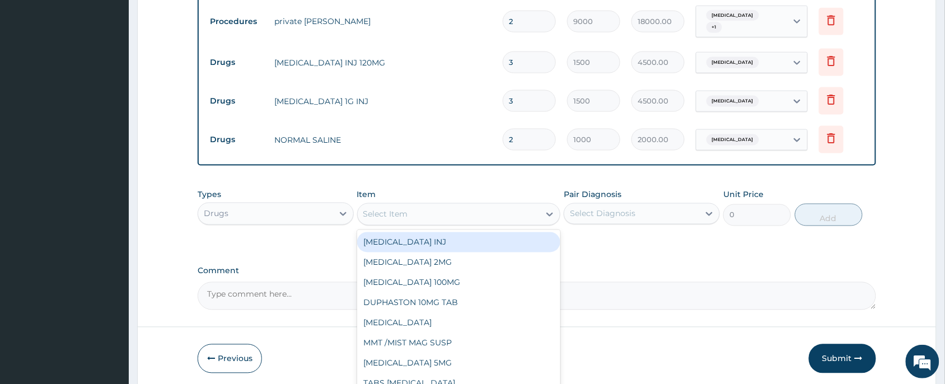
click at [399, 213] on div "Select Item" at bounding box center [385, 214] width 45 height 11
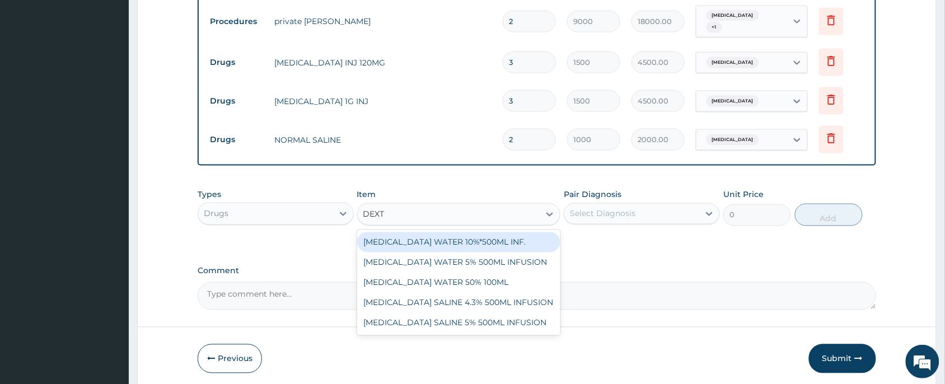
type input "DEXTR"
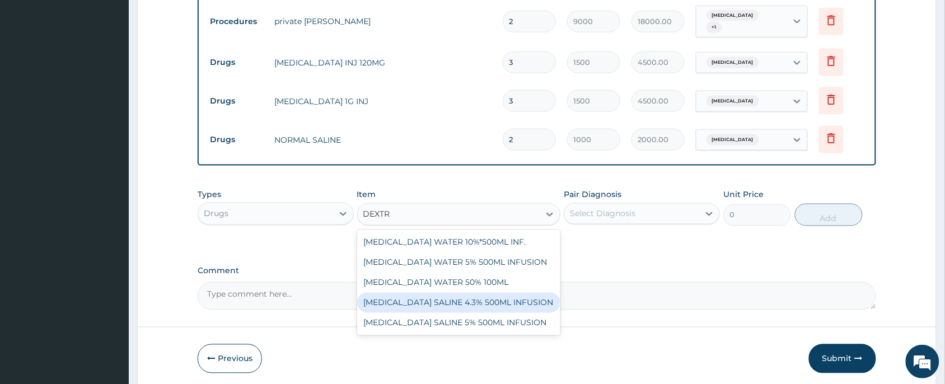
click at [473, 298] on div "DEXTROSE SALINE 4.3% 500ML INFUSION" at bounding box center [459, 303] width 204 height 20
type input "1000"
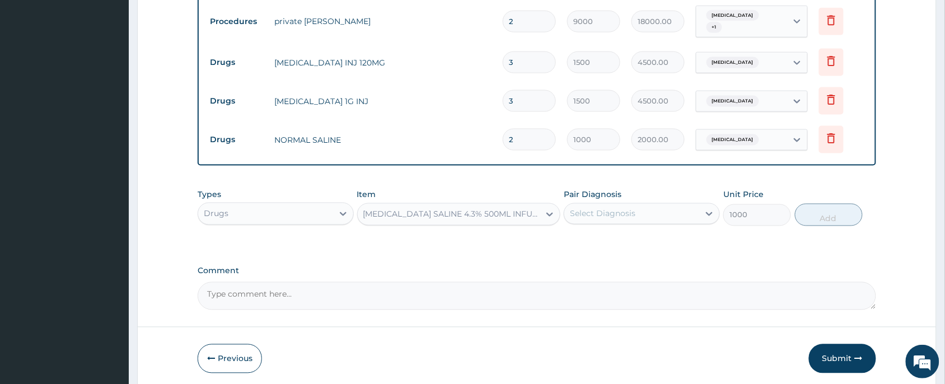
click at [474, 213] on div "DEXTROSE SALINE 4.3% 500ML INFUSION" at bounding box center [452, 214] width 178 height 11
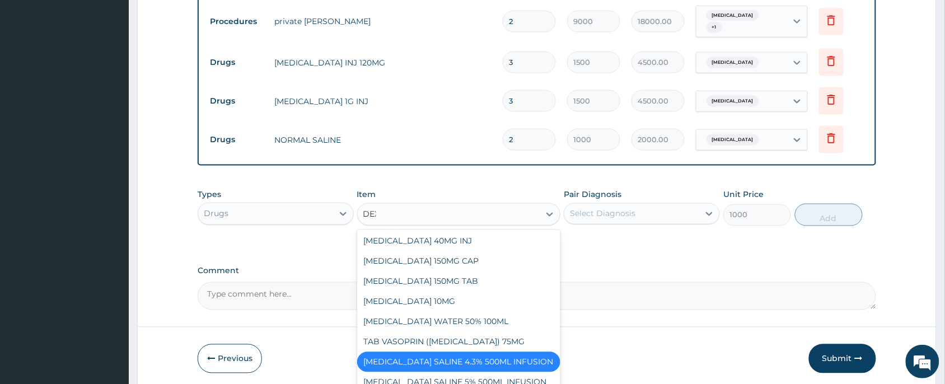
scroll to position [0, 0]
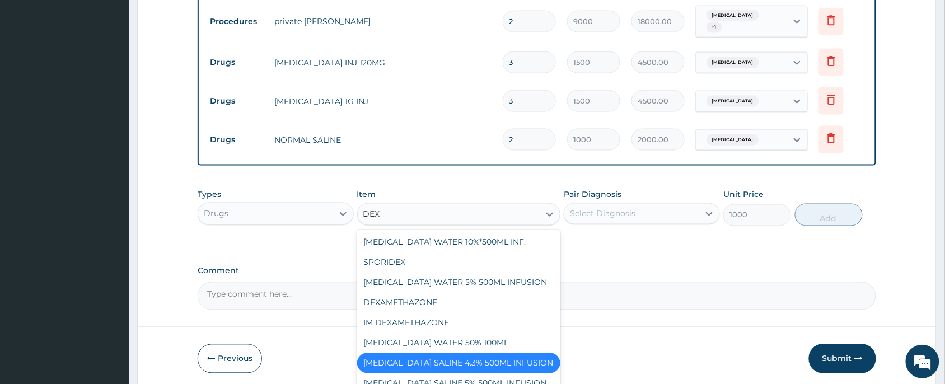
type input "DEXT"
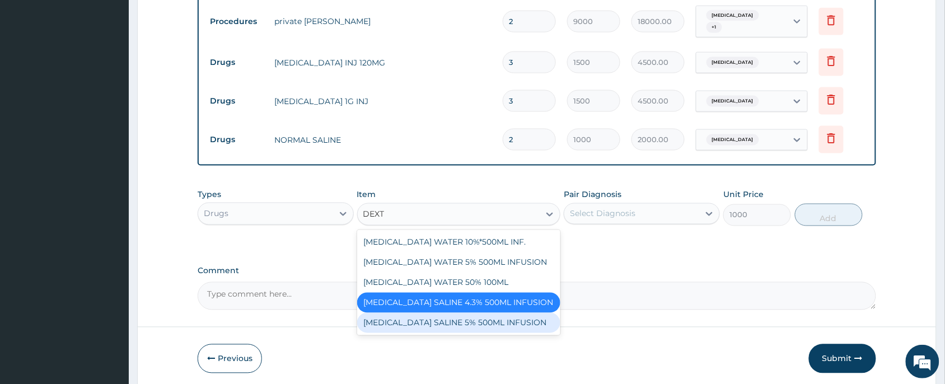
click at [428, 317] on div "[MEDICAL_DATA] SALINE 5% 500ML INFUSION" at bounding box center [459, 323] width 204 height 20
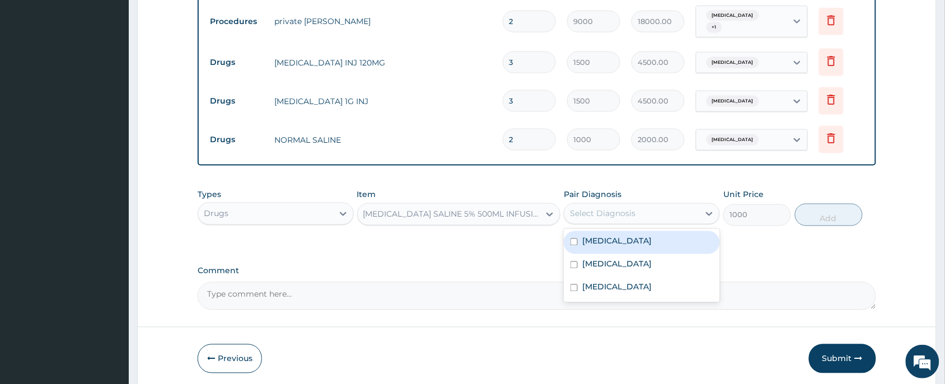
click at [622, 208] on div "Select Diagnosis" at bounding box center [602, 213] width 65 height 11
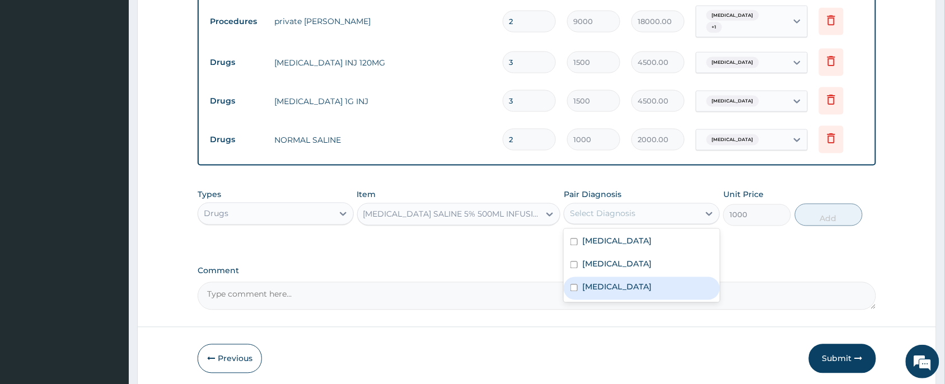
click at [574, 284] on input "checkbox" at bounding box center [573, 287] width 7 height 7
checkbox input "true"
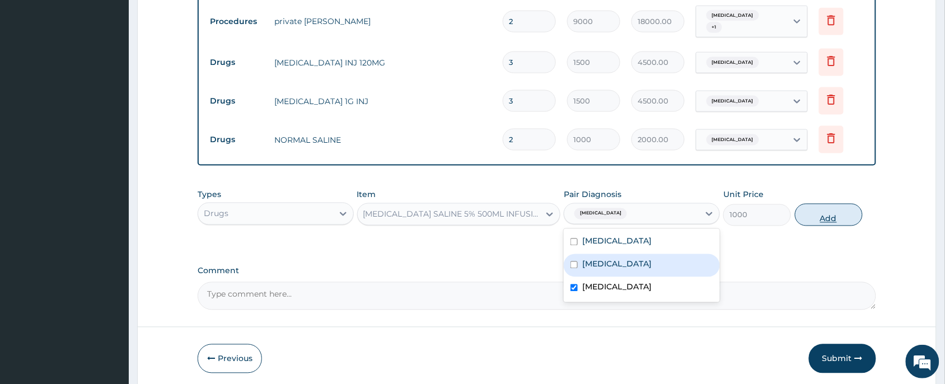
click at [826, 210] on button "Add" at bounding box center [829, 215] width 68 height 22
type input "0"
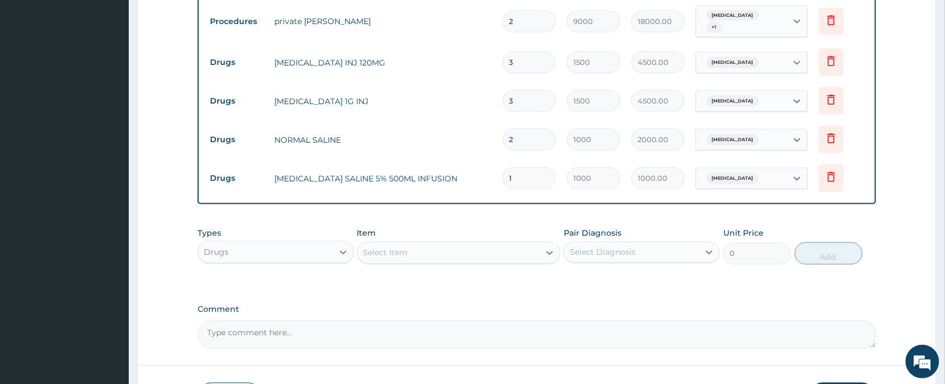
type input "0.00"
type input "2"
type input "2000.00"
type input "2"
click at [502, 222] on div "Types Drugs Item Select Item Pair Diagnosis Select Diagnosis Unit Price 0 Add" at bounding box center [537, 246] width 678 height 48
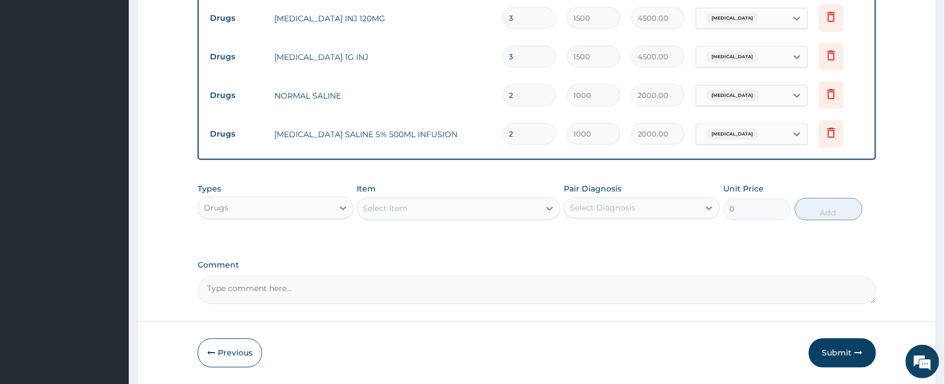
scroll to position [524, 0]
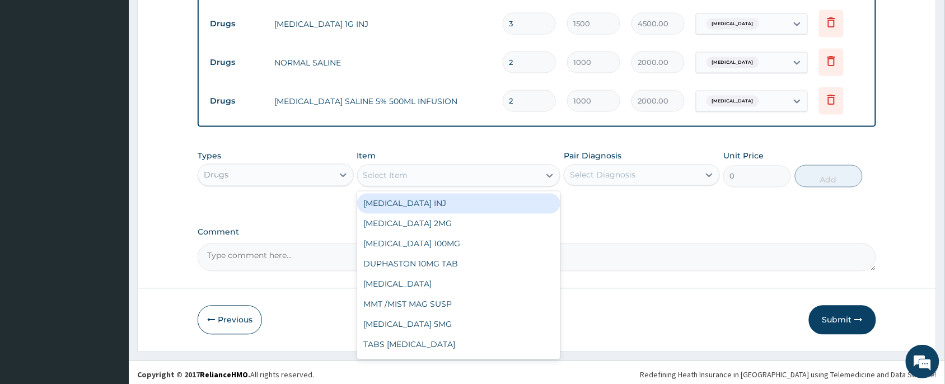
click at [387, 174] on div "Select Item" at bounding box center [385, 175] width 45 height 11
type input "PARAC"
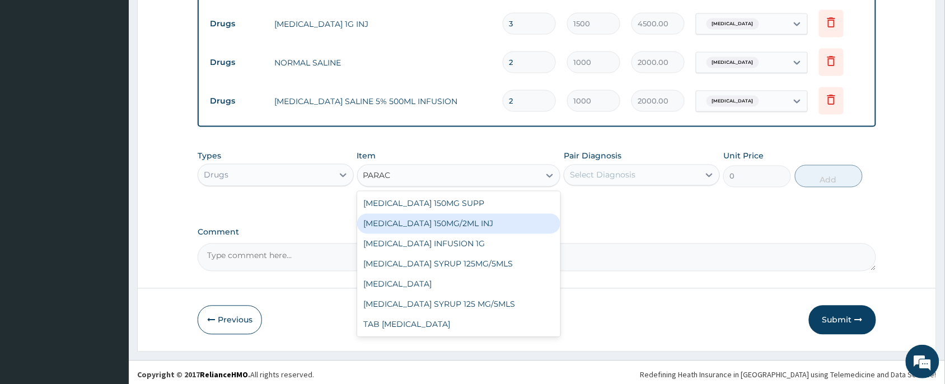
click at [451, 217] on div "[MEDICAL_DATA] 150MG/2ML INJ" at bounding box center [459, 224] width 204 height 20
type input "100"
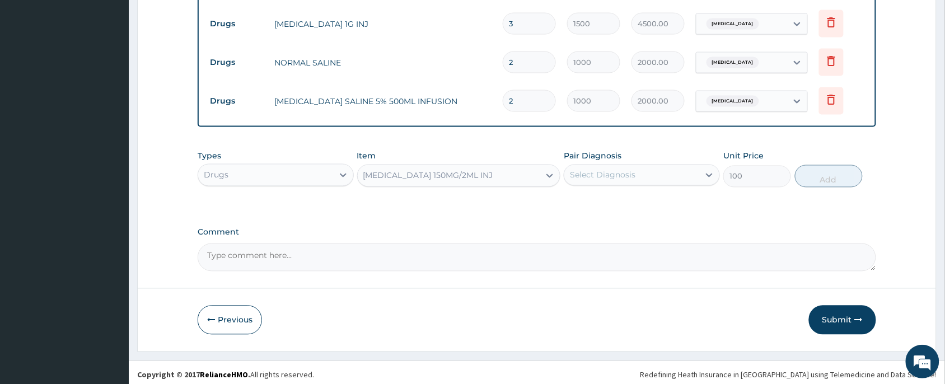
click at [624, 166] on div "Select Diagnosis" at bounding box center [631, 175] width 135 height 18
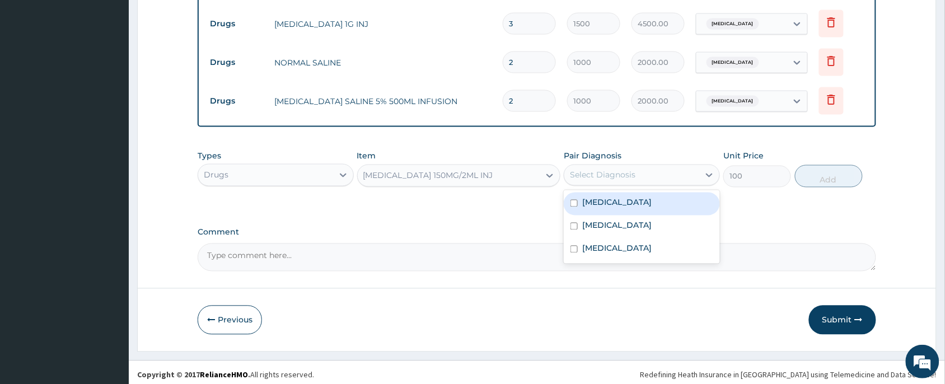
click at [573, 200] on input "checkbox" at bounding box center [573, 203] width 7 height 7
checkbox input "true"
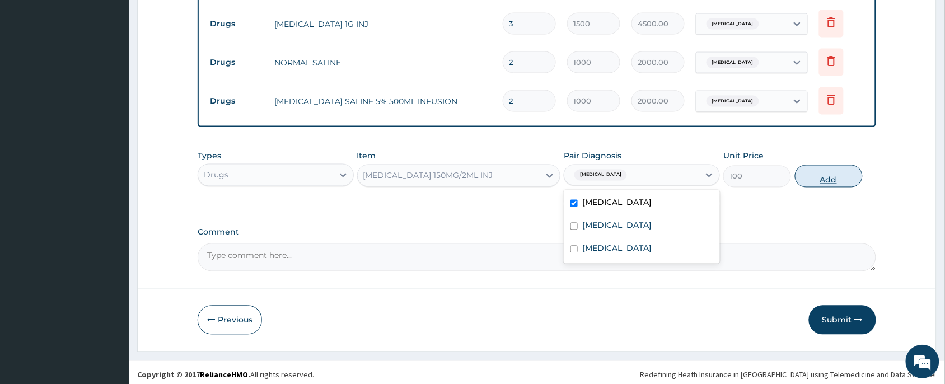
click at [816, 172] on button "Add" at bounding box center [829, 176] width 68 height 22
type input "0"
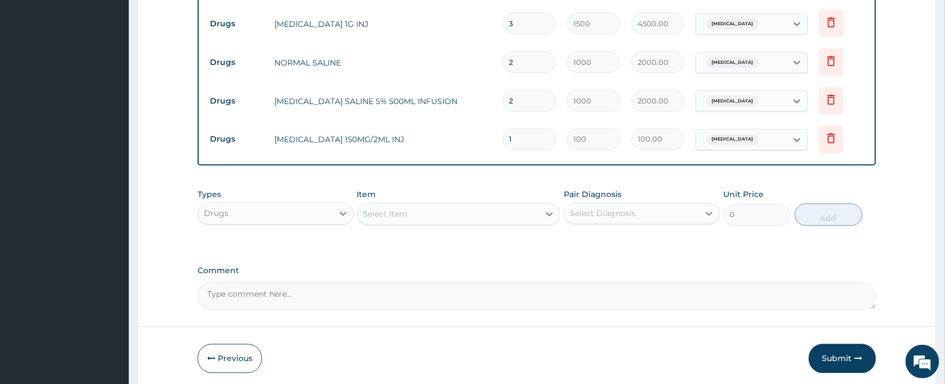
click at [544, 138] on input "1" at bounding box center [529, 140] width 53 height 22
type input "18"
type input "1800.00"
type input "18"
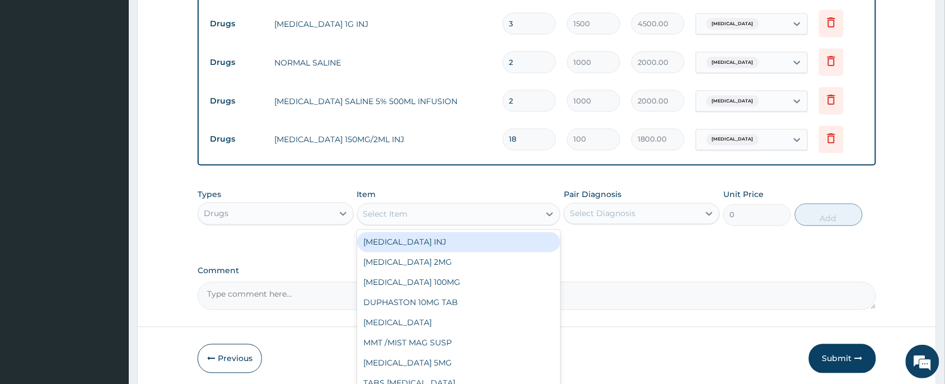
click at [430, 214] on div "Select Item" at bounding box center [449, 214] width 182 height 18
type input "FLA"
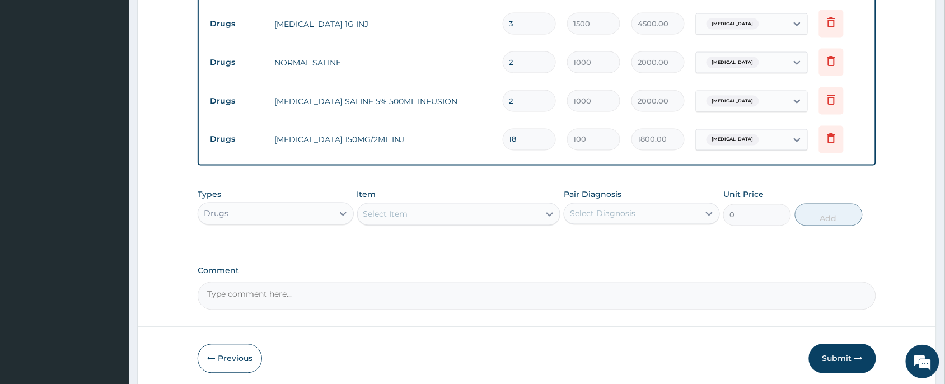
click at [403, 208] on div "Select Item" at bounding box center [449, 214] width 182 height 18
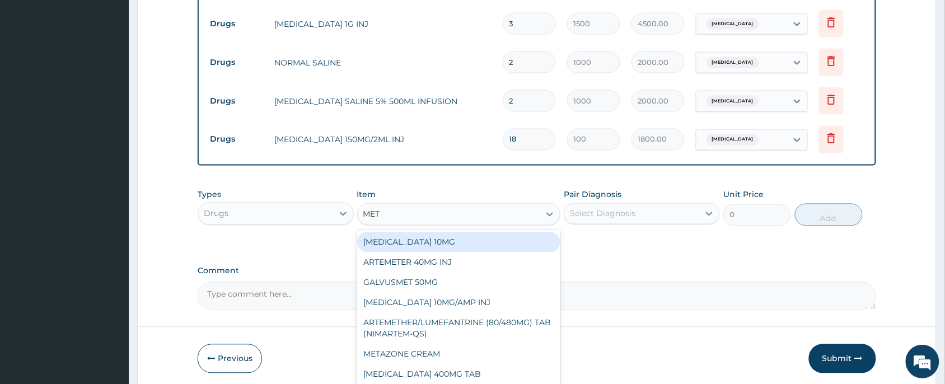
type input "METR"
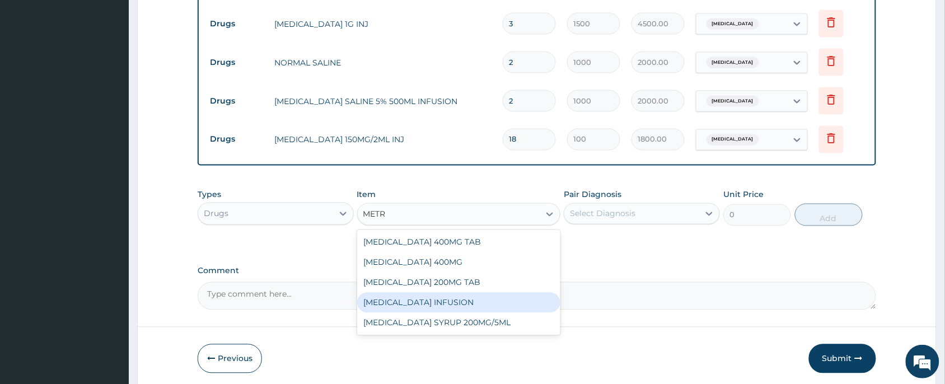
click at [445, 301] on div "[MEDICAL_DATA] INFUSION" at bounding box center [459, 303] width 204 height 20
type input "500"
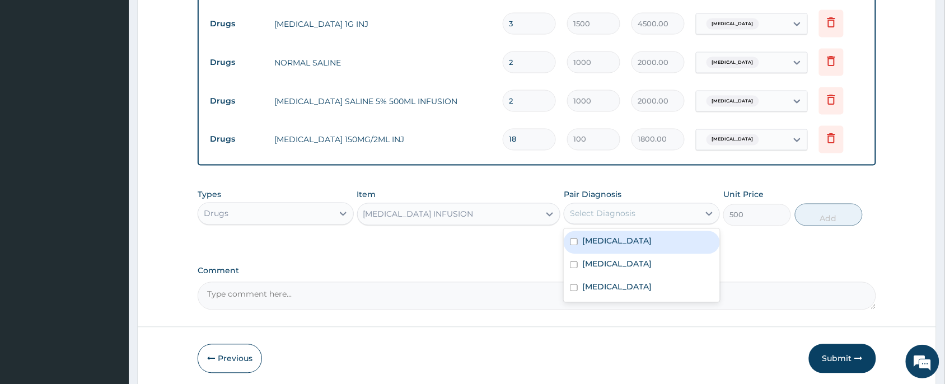
click at [585, 208] on div "Select Diagnosis" at bounding box center [602, 213] width 65 height 11
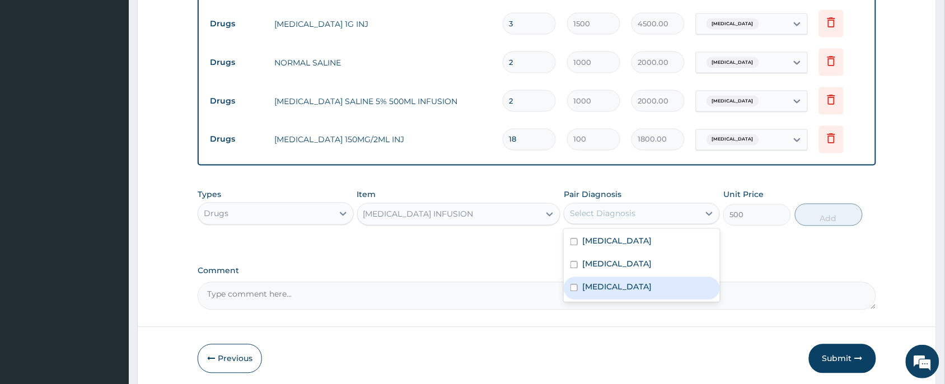
click at [572, 287] on div "[MEDICAL_DATA]" at bounding box center [642, 288] width 156 height 23
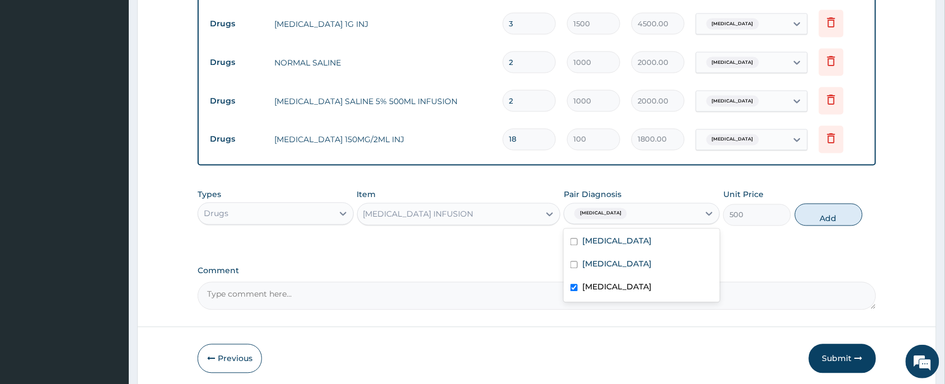
click at [577, 286] on div "[MEDICAL_DATA]" at bounding box center [642, 288] width 156 height 23
checkbox input "false"
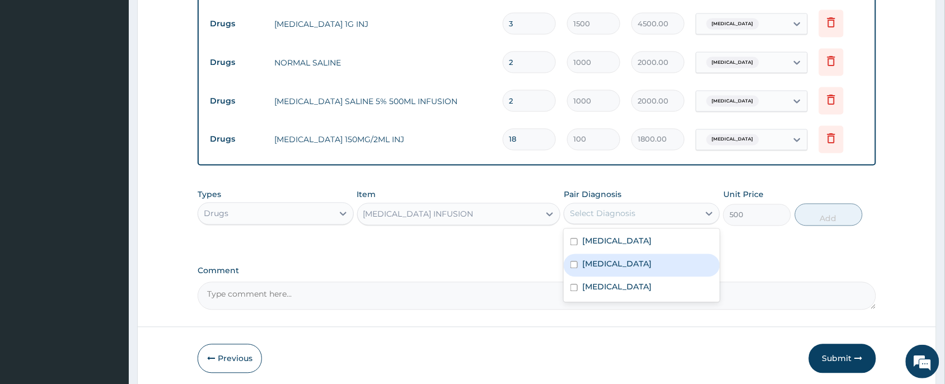
click at [577, 261] on input "checkbox" at bounding box center [573, 264] width 7 height 7
checkbox input "true"
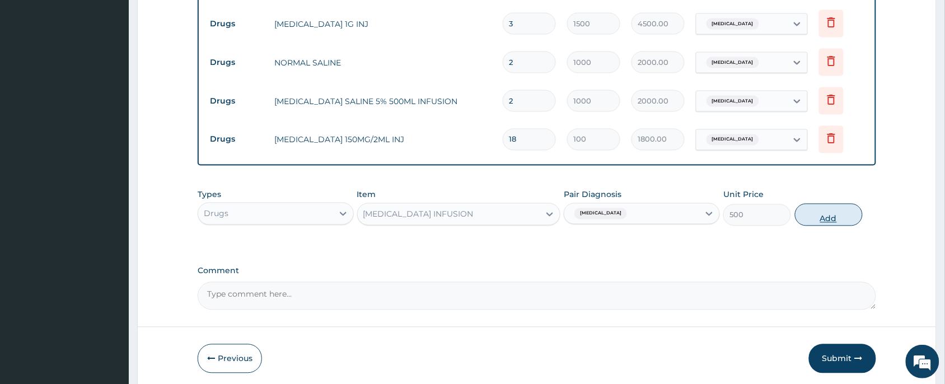
click at [821, 210] on button "Add" at bounding box center [829, 215] width 68 height 22
type input "0"
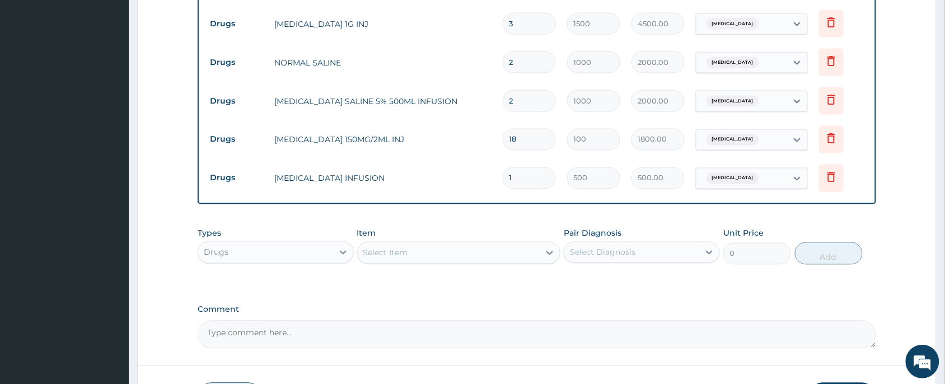
type input "0.00"
type input "2"
type input "1000.00"
type input "2"
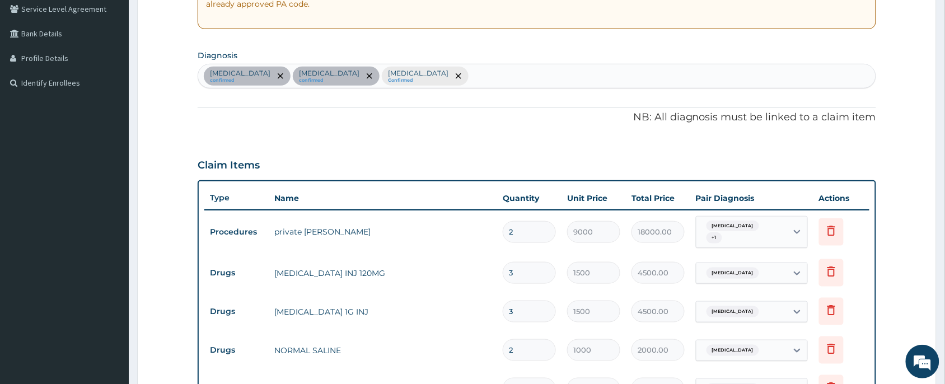
scroll to position [252, 0]
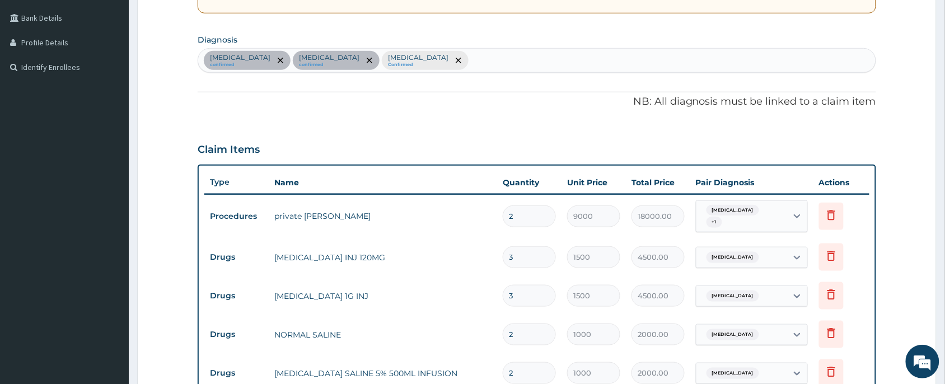
click at [388, 63] on div "Malaria confirmed Gastritis confirmed Sepsis Confirmed" at bounding box center [536, 61] width 677 height 24
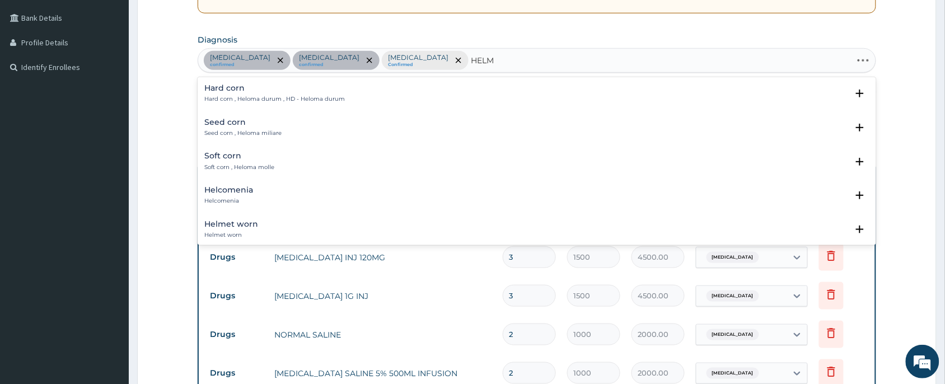
type input "HELMI"
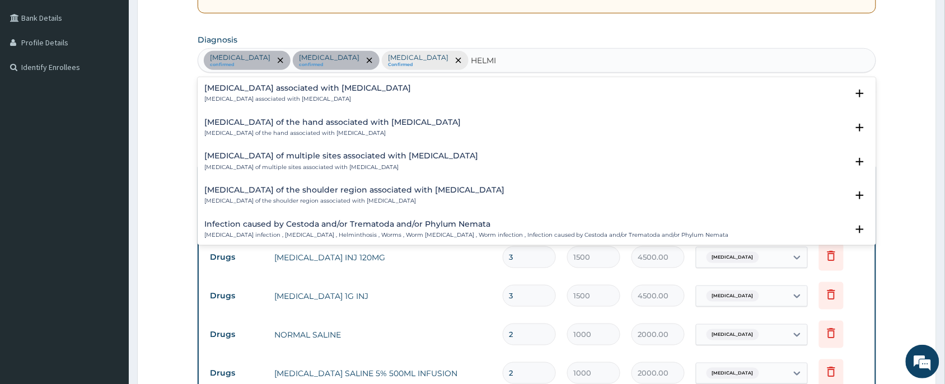
click at [269, 92] on h4 "[MEDICAL_DATA] associated with [MEDICAL_DATA]" at bounding box center [307, 88] width 207 height 8
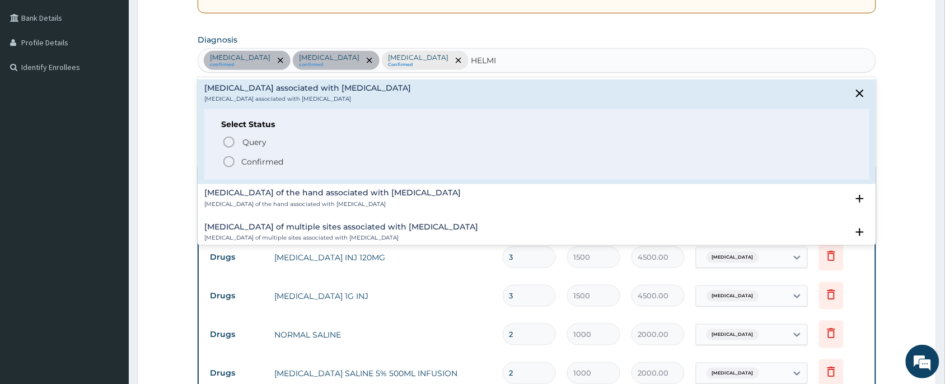
click at [228, 162] on icon "status option filled" at bounding box center [228, 161] width 13 height 13
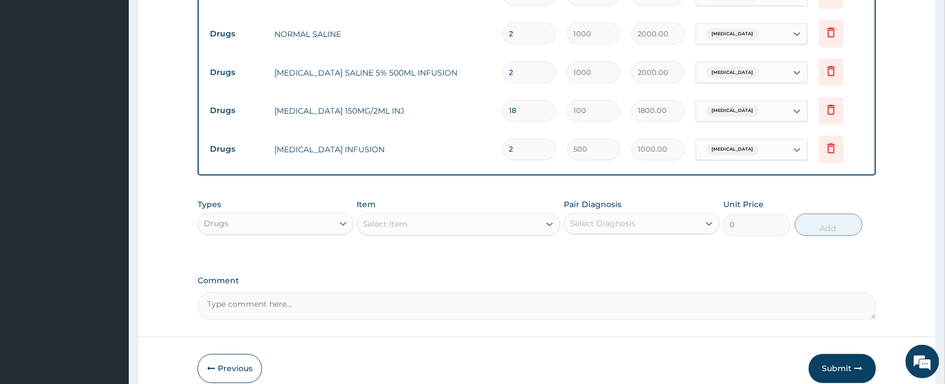
scroll to position [601, 0]
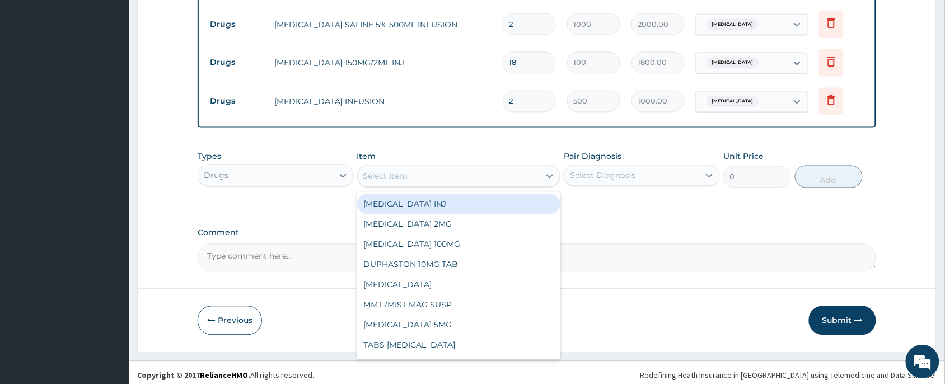
click at [387, 174] on div "Select Item" at bounding box center [385, 176] width 45 height 11
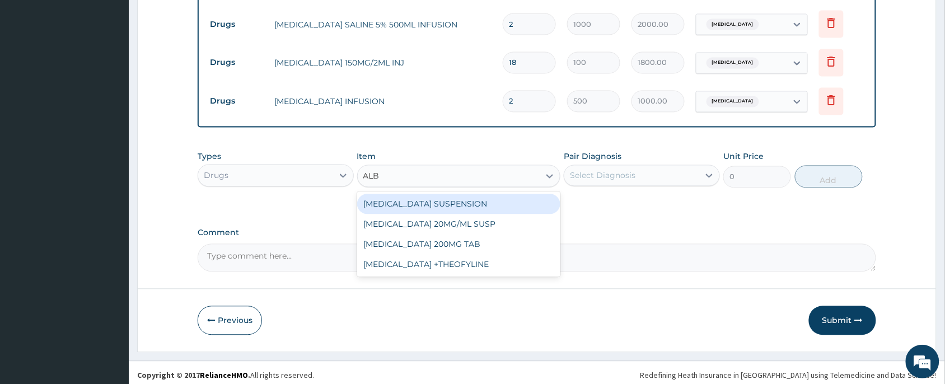
type input "ALBE"
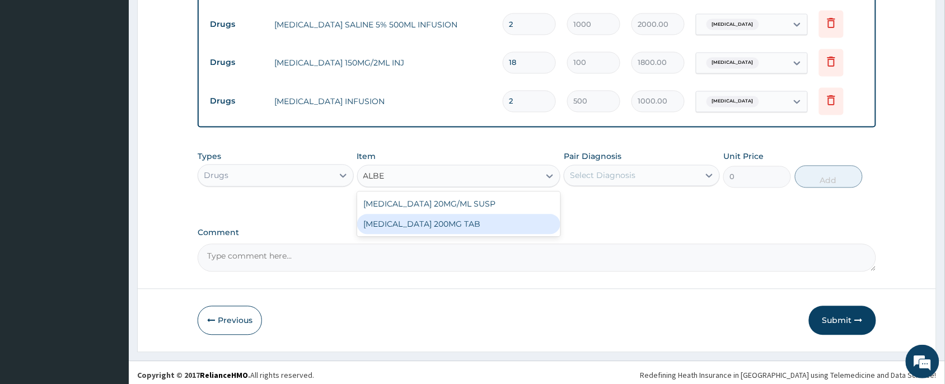
drag, startPoint x: 459, startPoint y: 213, endPoint x: 585, endPoint y: 208, distance: 126.1
click at [467, 214] on div "[MEDICAL_DATA] 200MG TAB" at bounding box center [459, 224] width 204 height 20
type input "100"
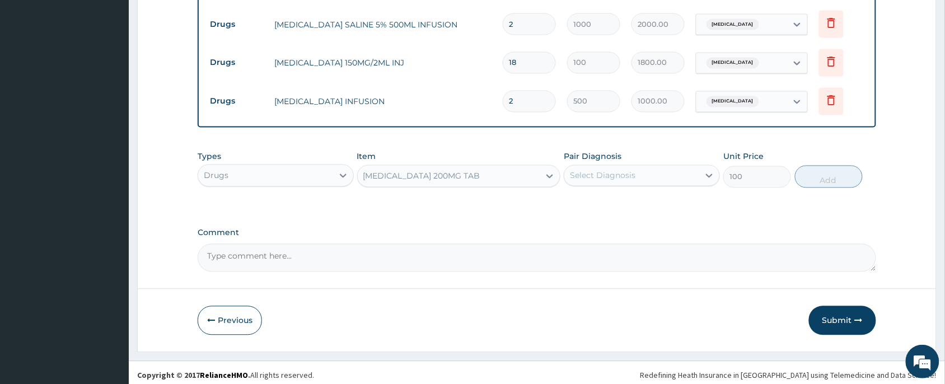
click at [631, 171] on div "Select Diagnosis" at bounding box center [602, 175] width 65 height 11
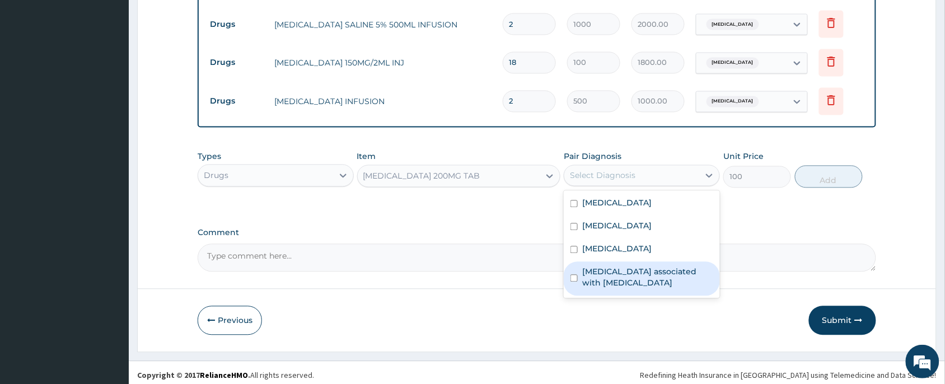
click at [578, 270] on div "[MEDICAL_DATA] associated with [MEDICAL_DATA]" at bounding box center [642, 279] width 156 height 34
checkbox input "true"
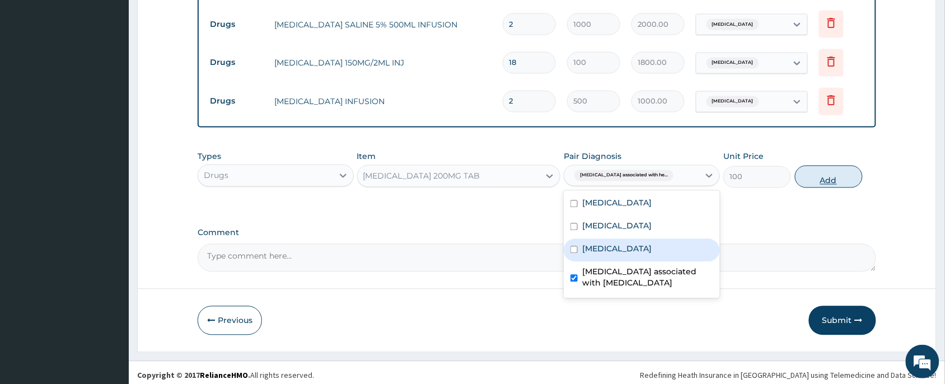
click at [832, 171] on button "Add" at bounding box center [829, 177] width 68 height 22
type input "0"
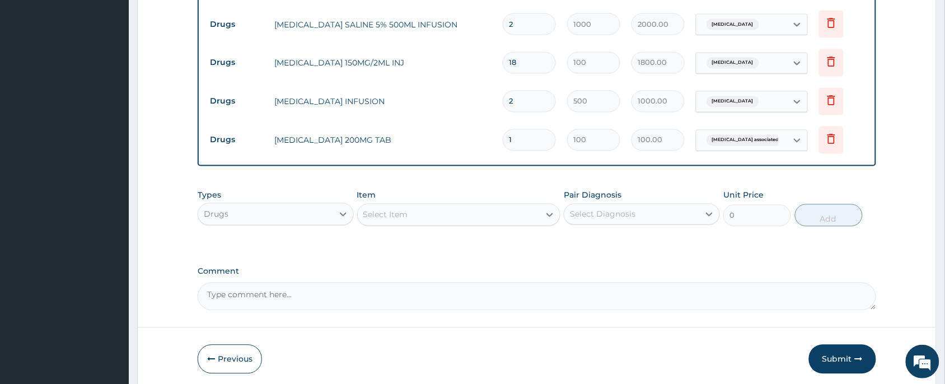
click at [530, 137] on input "1" at bounding box center [529, 140] width 53 height 22
type input "0.00"
type input "2"
type input "200.00"
type input "2"
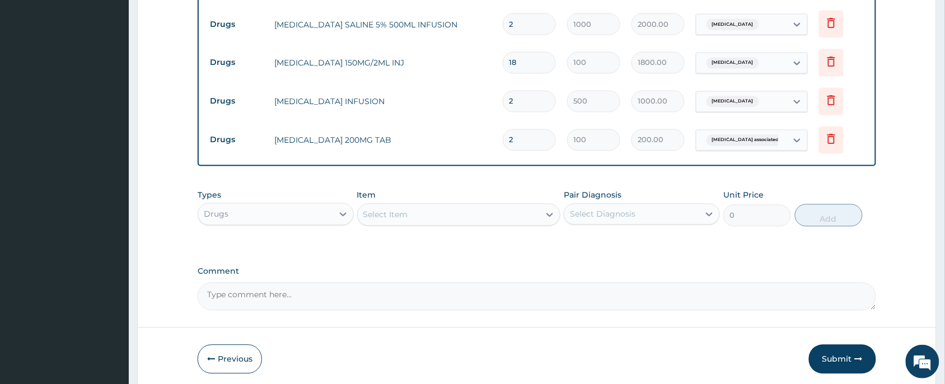
click at [533, 267] on label "Comment" at bounding box center [537, 272] width 678 height 10
click at [533, 283] on textarea "Comment" at bounding box center [537, 297] width 678 height 28
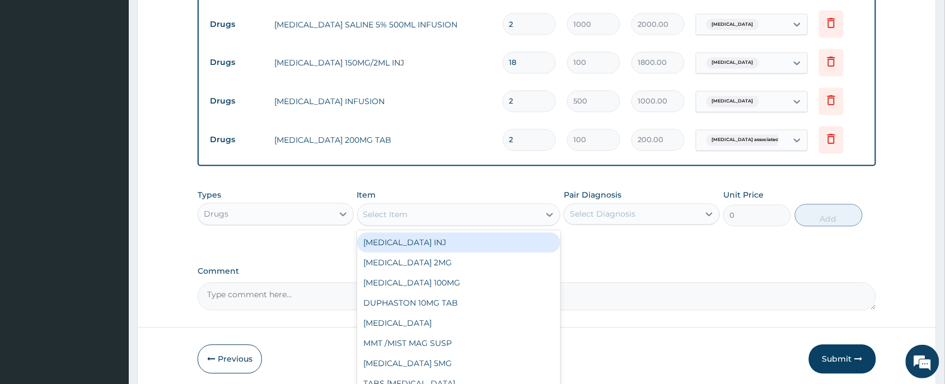
click at [392, 216] on div "Select Item" at bounding box center [449, 215] width 182 height 18
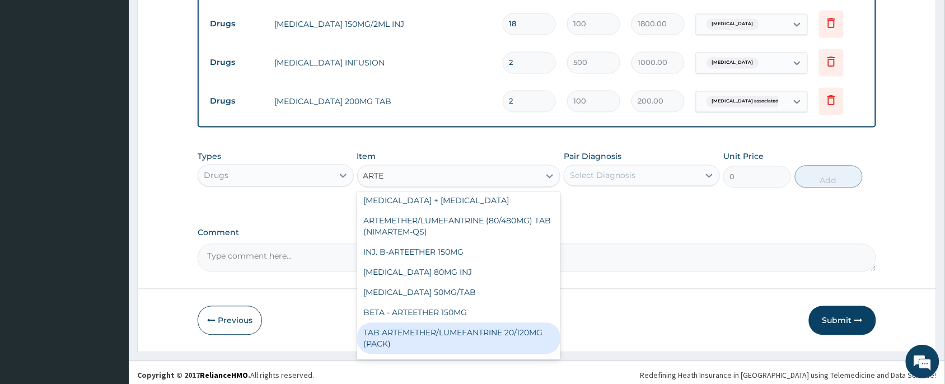
scroll to position [84, 0]
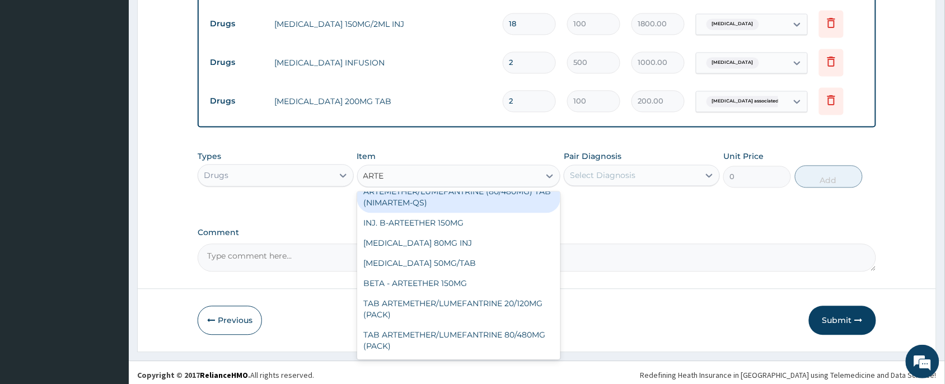
type input "ARTE"
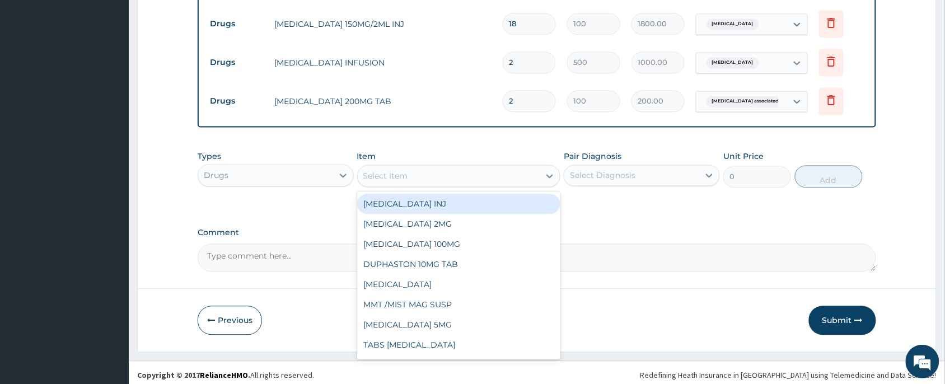
click at [411, 168] on div "Select Item" at bounding box center [449, 176] width 182 height 18
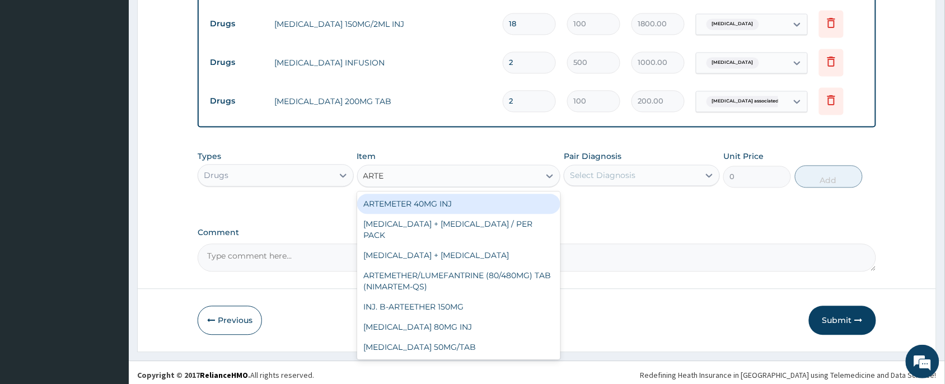
type input "ARTEM"
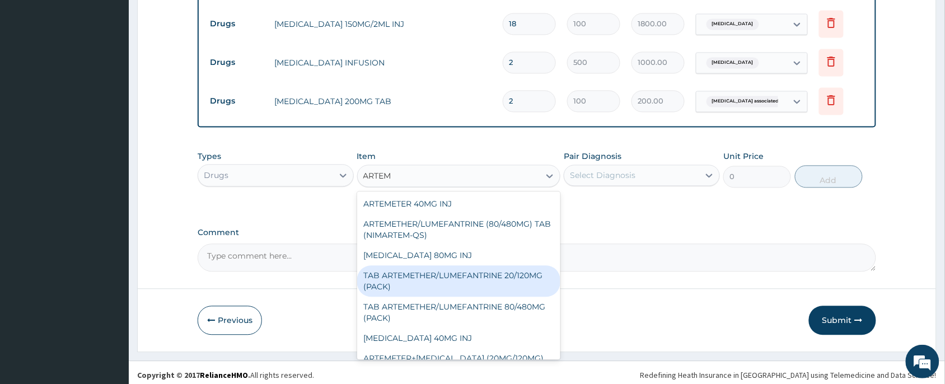
scroll to position [11, 0]
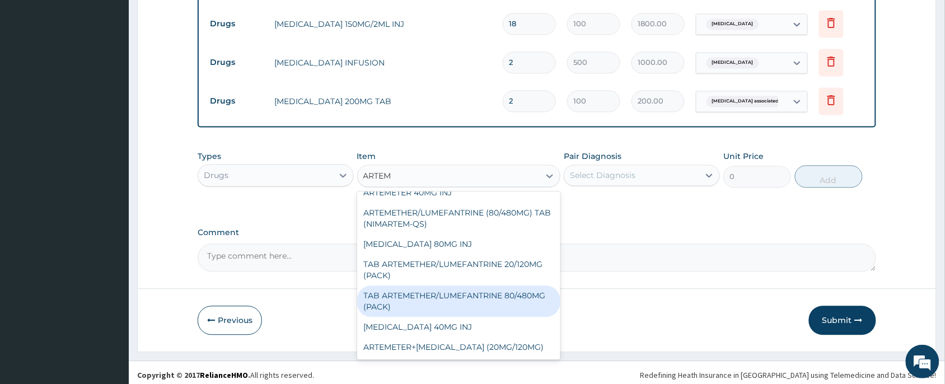
click at [437, 301] on div "TAB ARTEMETHER/LUMEFANTRINE 80/480MG (PACK)" at bounding box center [459, 300] width 204 height 31
type input "1600"
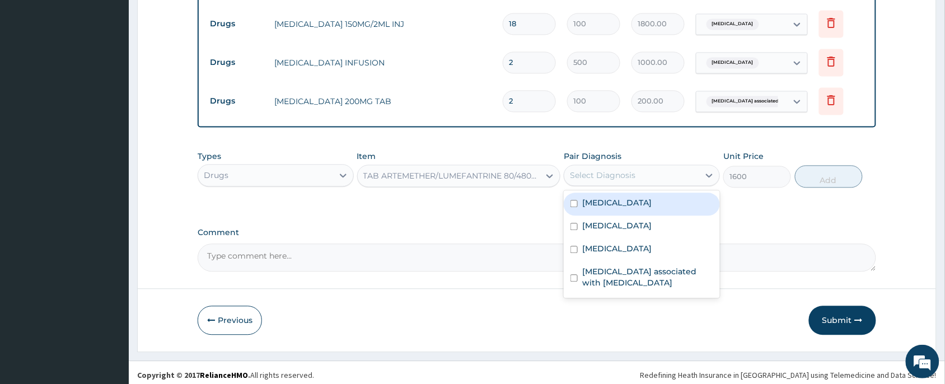
click at [605, 174] on div "Select Diagnosis" at bounding box center [602, 175] width 65 height 11
click at [579, 198] on div "[MEDICAL_DATA]" at bounding box center [642, 204] width 156 height 23
checkbox input "true"
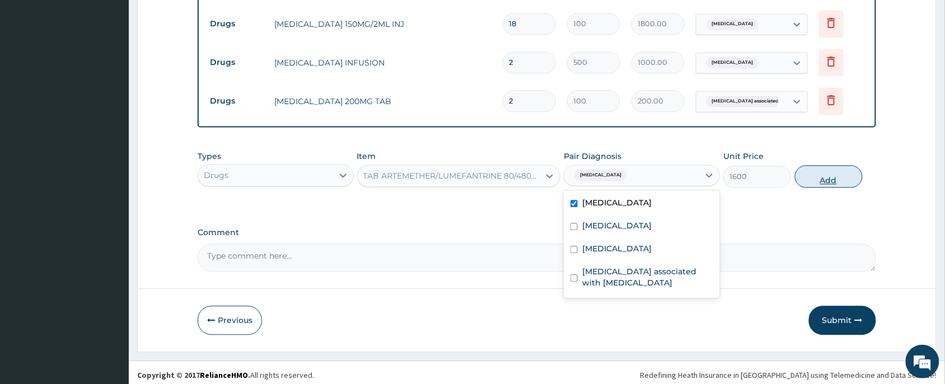
click at [844, 172] on button "Add" at bounding box center [829, 176] width 68 height 22
type input "0"
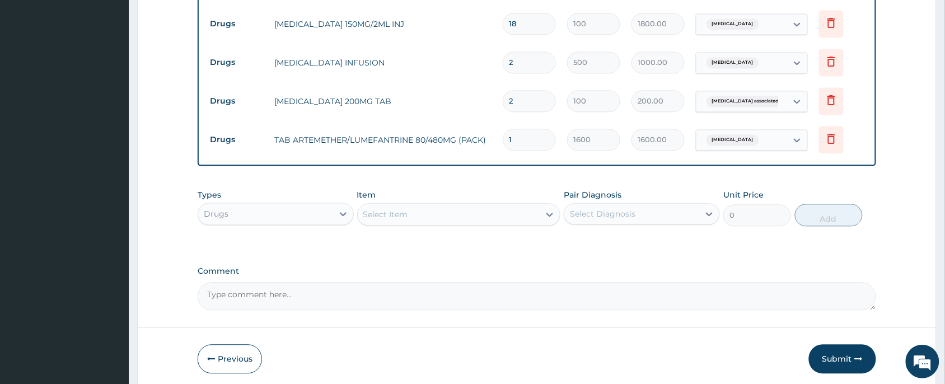
click at [451, 210] on div "Select Item" at bounding box center [449, 214] width 182 height 18
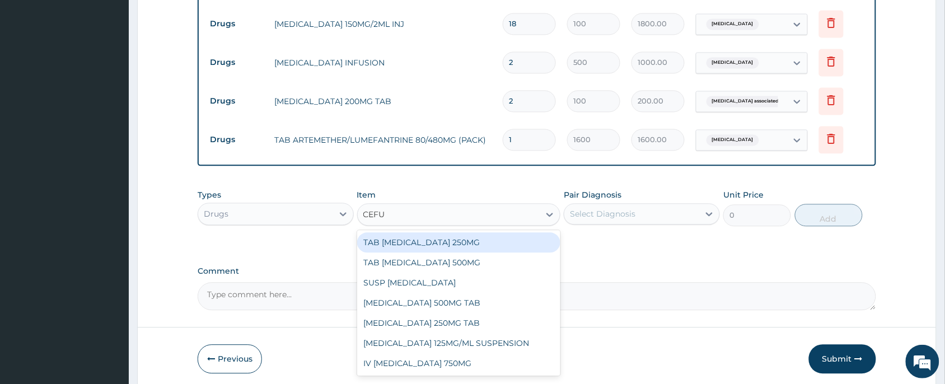
type input "CEFUR"
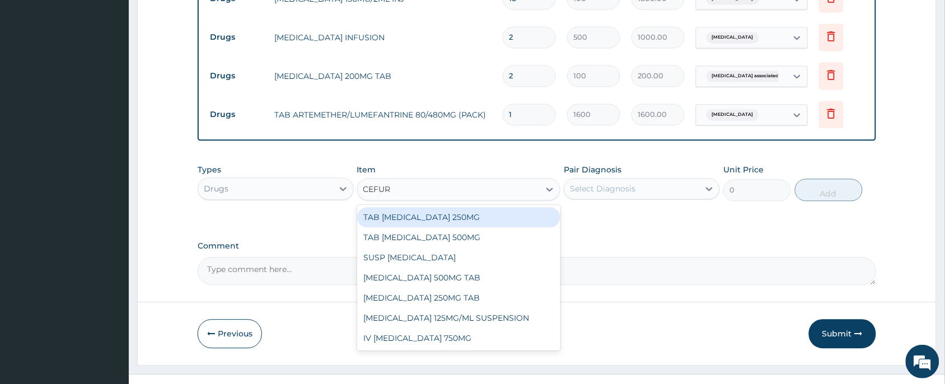
scroll to position [678, 0]
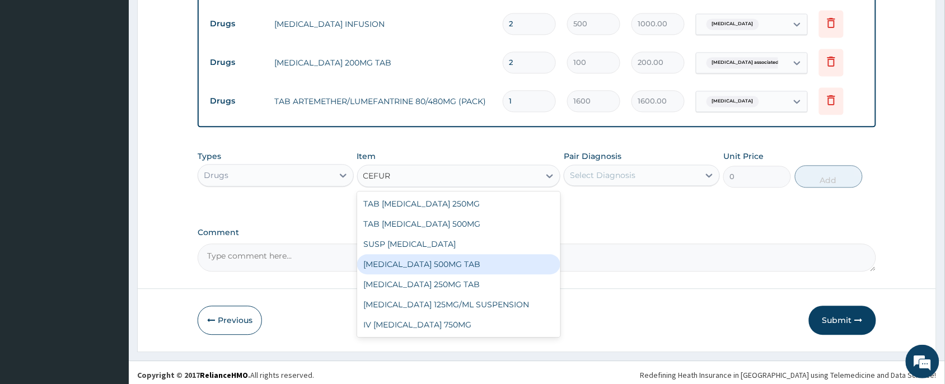
click at [452, 259] on div "CEFUROXIME 500MG TAB" at bounding box center [459, 264] width 204 height 20
type input "125"
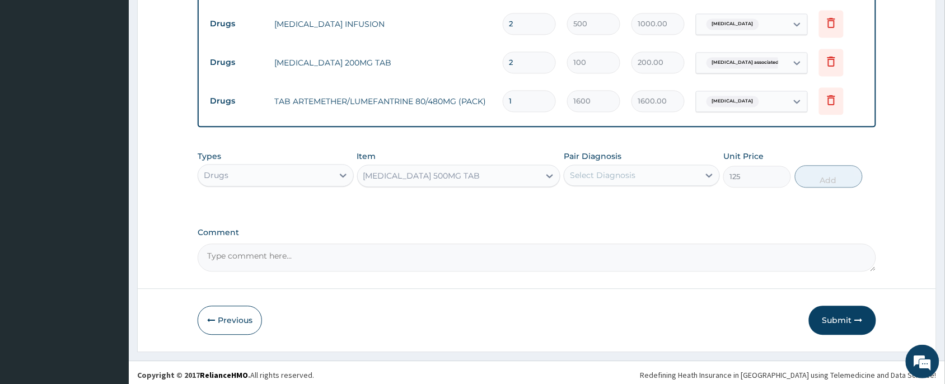
click at [428, 170] on div "CEFUROXIME 500MG TAB" at bounding box center [421, 175] width 117 height 11
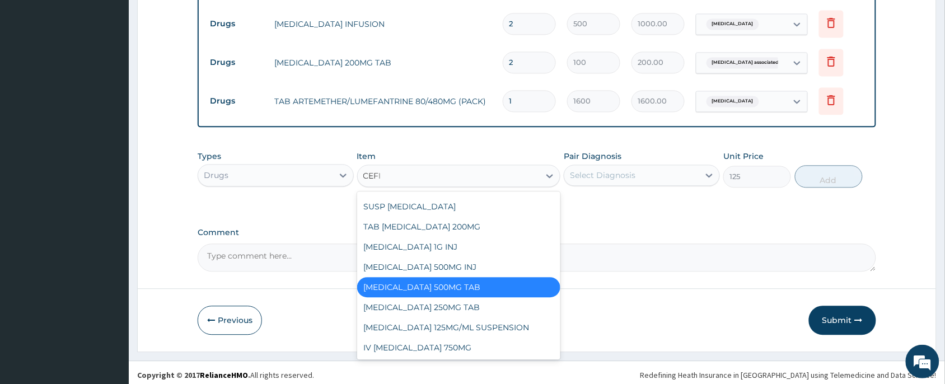
scroll to position [0, 0]
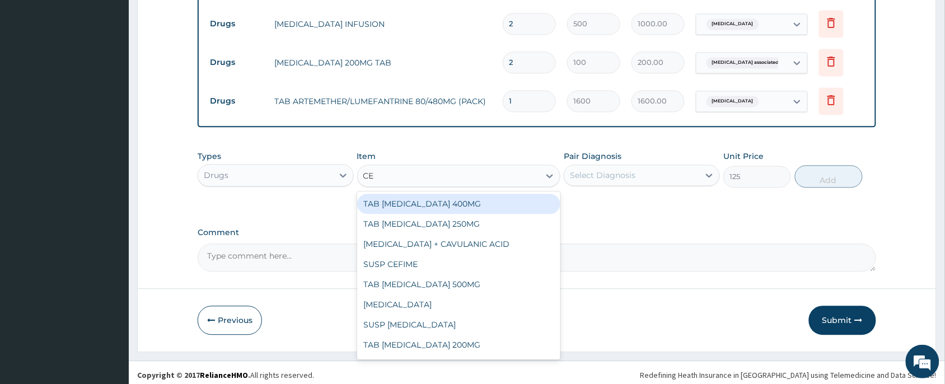
type input "C"
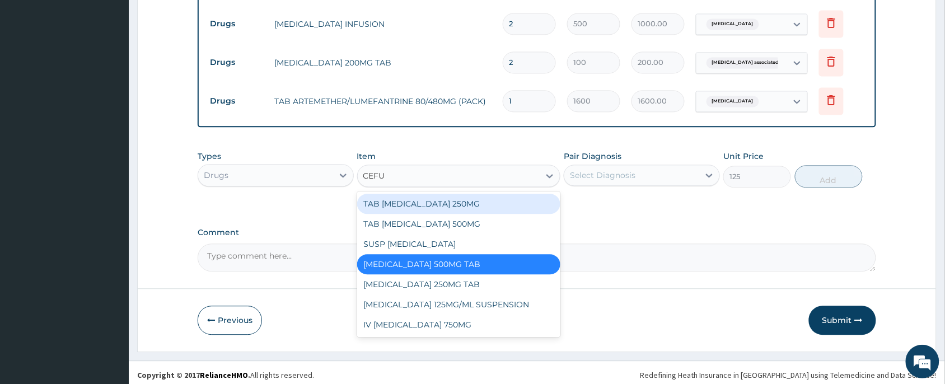
type input "CEFUR"
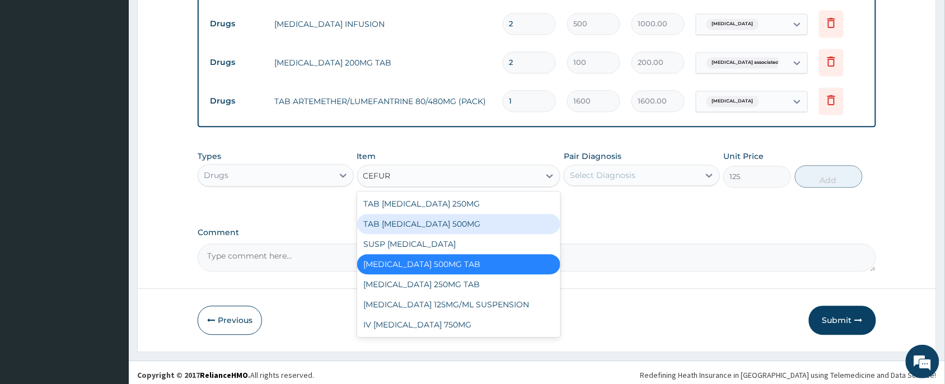
click at [402, 219] on div "TAB [MEDICAL_DATA] 500MG" at bounding box center [459, 224] width 204 height 20
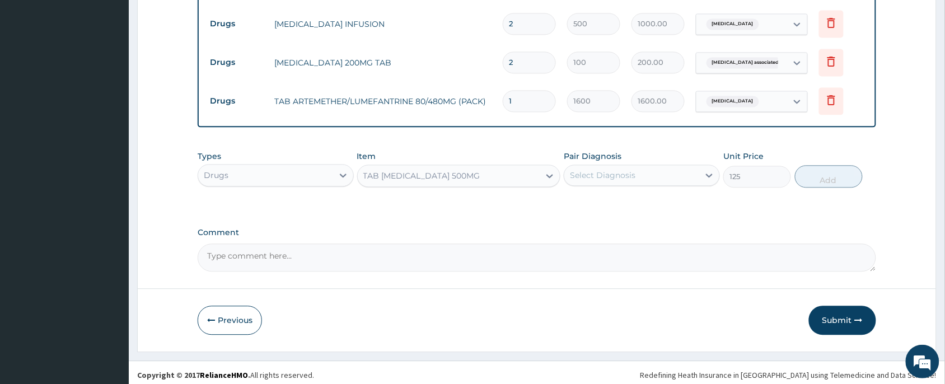
type input "300"
click at [603, 172] on div "Select Diagnosis" at bounding box center [602, 175] width 65 height 11
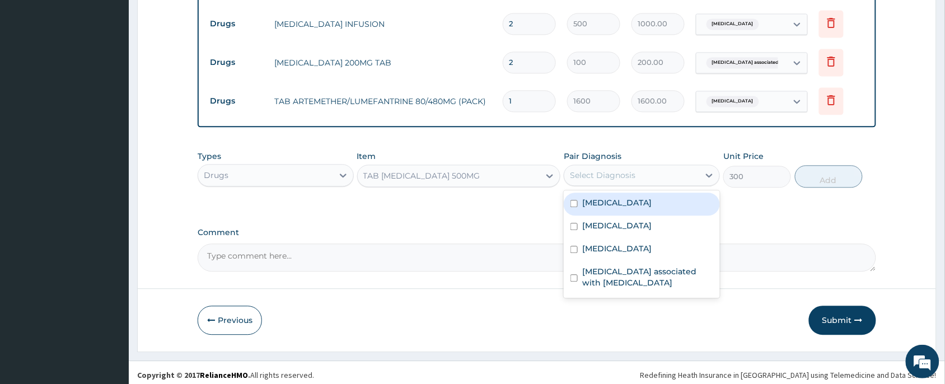
click at [572, 200] on input "checkbox" at bounding box center [573, 203] width 7 height 7
checkbox input "true"
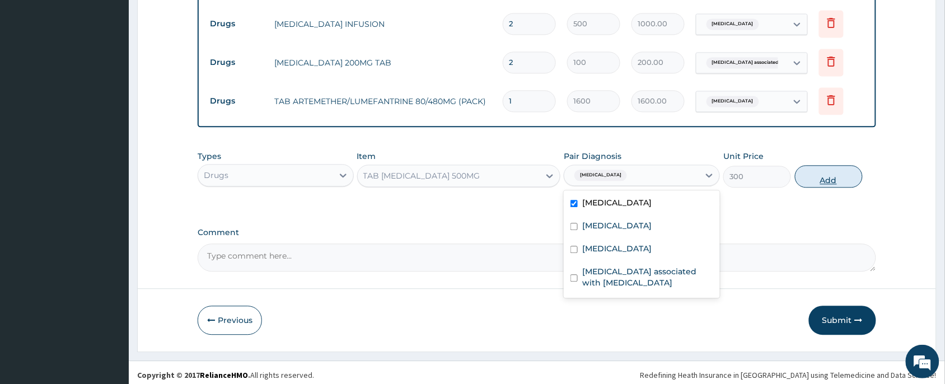
click at [826, 177] on button "Add" at bounding box center [829, 176] width 68 height 22
type input "0"
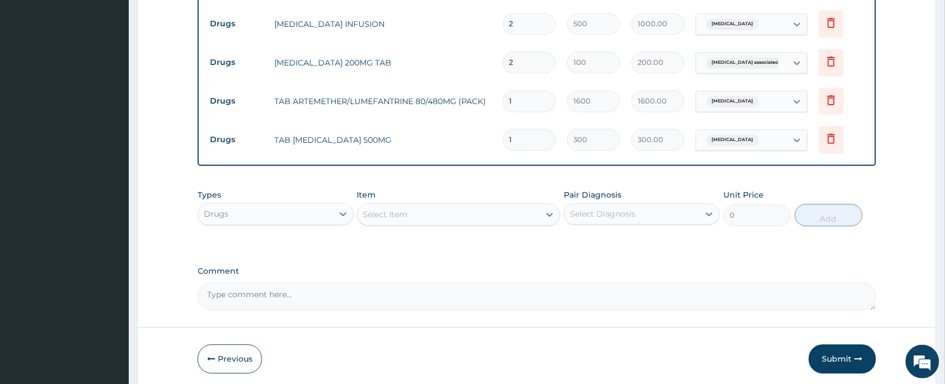
type input "10"
type input "3000.00"
type input "10"
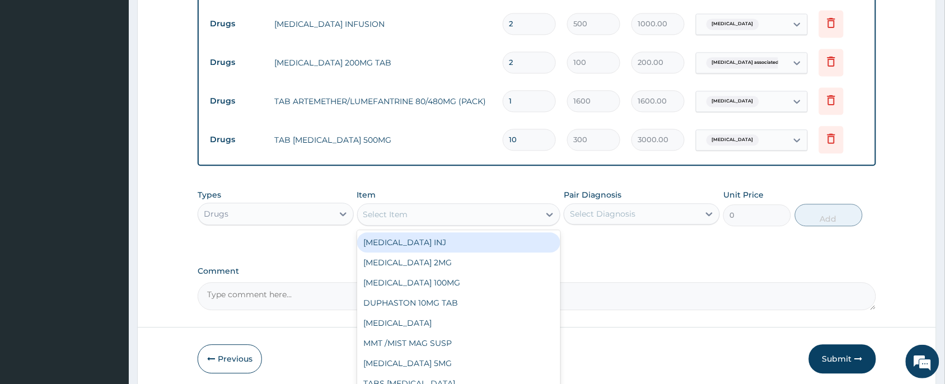
click at [384, 209] on div "Select Item" at bounding box center [385, 214] width 45 height 11
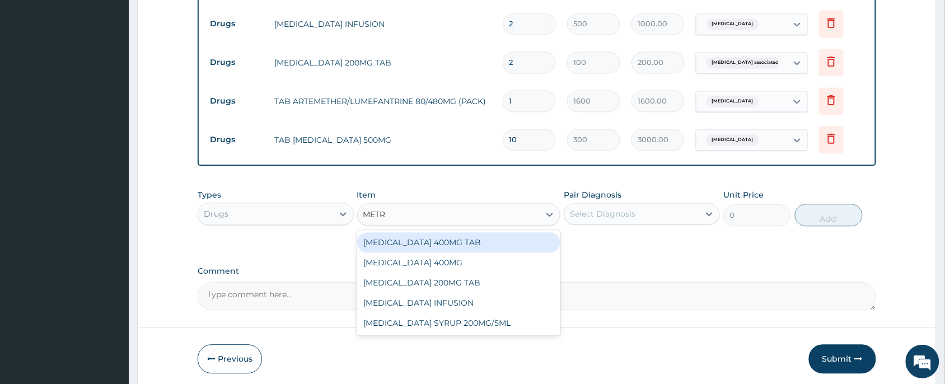
type input "METRO"
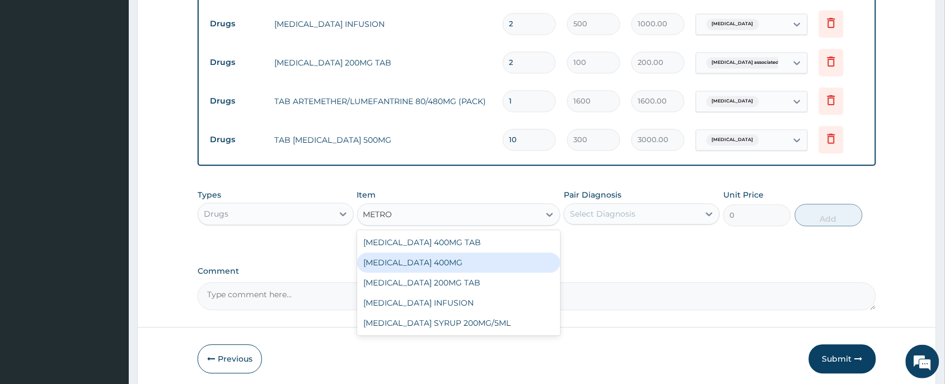
click at [438, 258] on div "[MEDICAL_DATA] 400MG" at bounding box center [459, 262] width 204 height 20
type input "35"
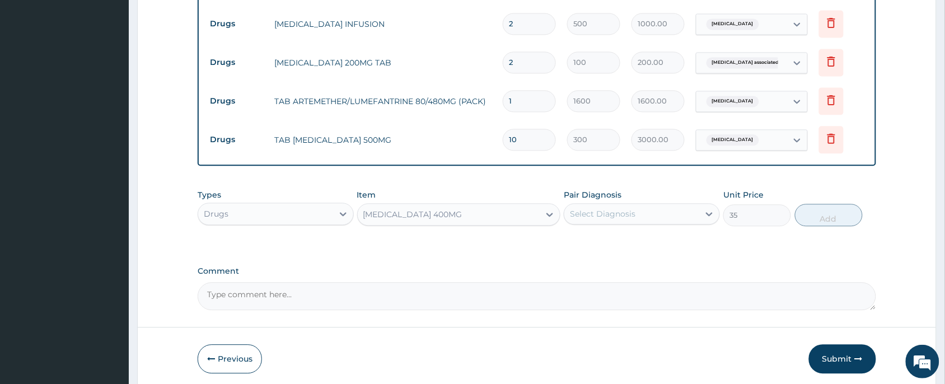
click at [579, 194] on label "Pair Diagnosis" at bounding box center [593, 194] width 58 height 11
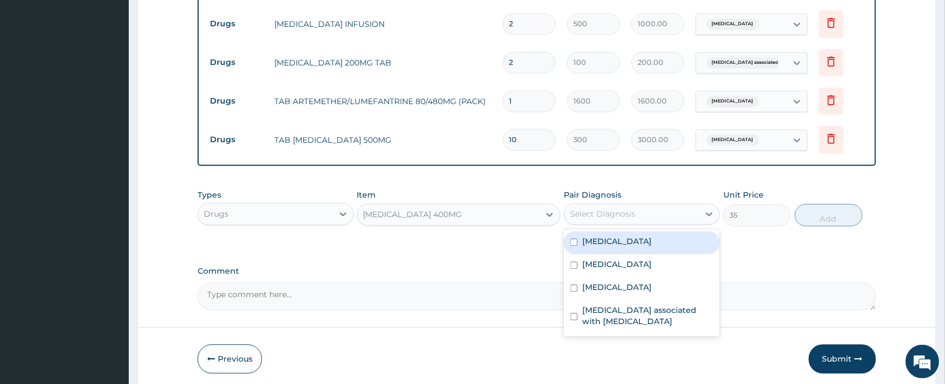
click at [582, 208] on div "Select Diagnosis" at bounding box center [602, 213] width 65 height 11
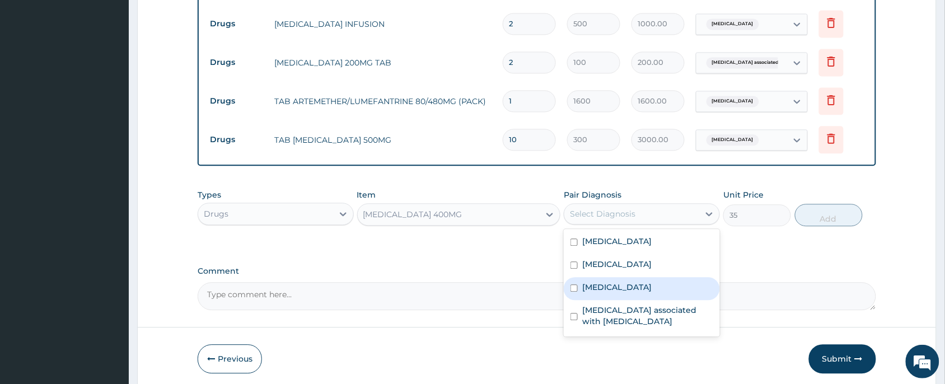
drag, startPoint x: 575, startPoint y: 284, endPoint x: 645, endPoint y: 275, distance: 70.5
click at [577, 284] on input "checkbox" at bounding box center [573, 287] width 7 height 7
checkbox input "true"
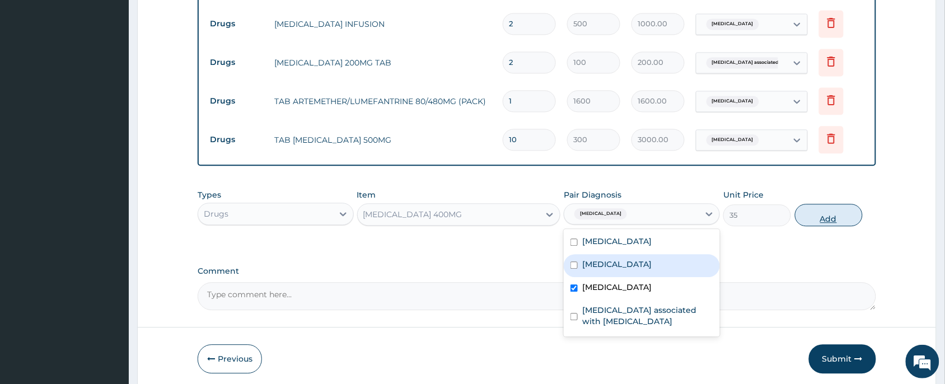
click at [835, 213] on button "Add" at bounding box center [829, 215] width 68 height 22
type input "0"
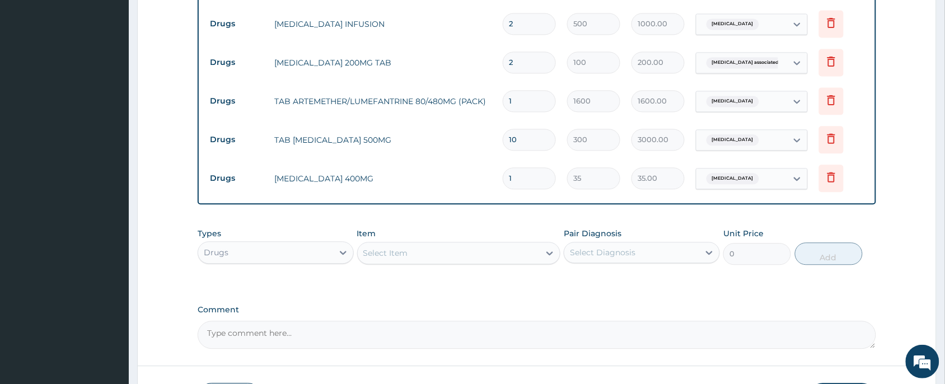
type input "15"
type input "525.00"
type input "15"
click at [577, 305] on label "Comment" at bounding box center [537, 310] width 678 height 10
click at [577, 321] on textarea "Comment" at bounding box center [537, 335] width 678 height 28
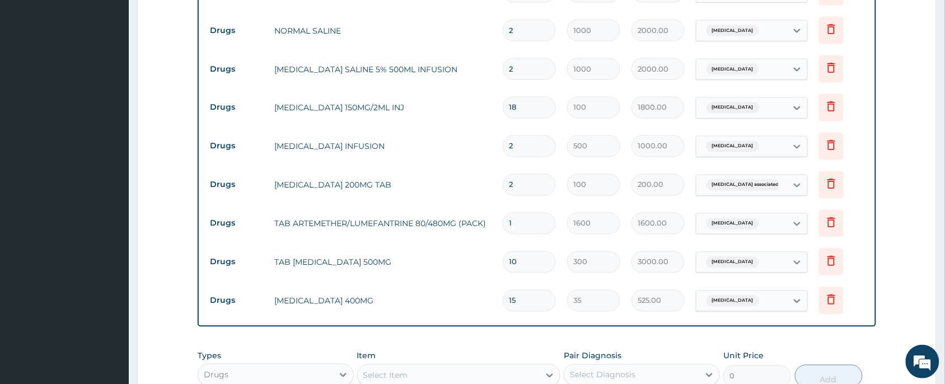
scroll to position [756, 0]
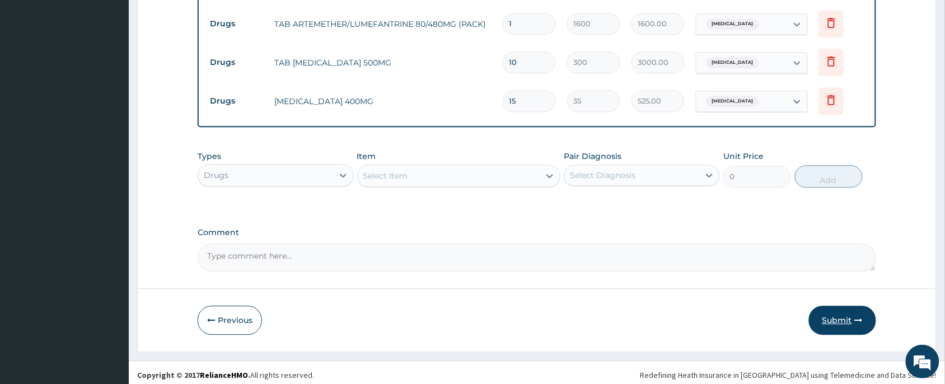
click at [826, 313] on button "Submit" at bounding box center [842, 320] width 67 height 29
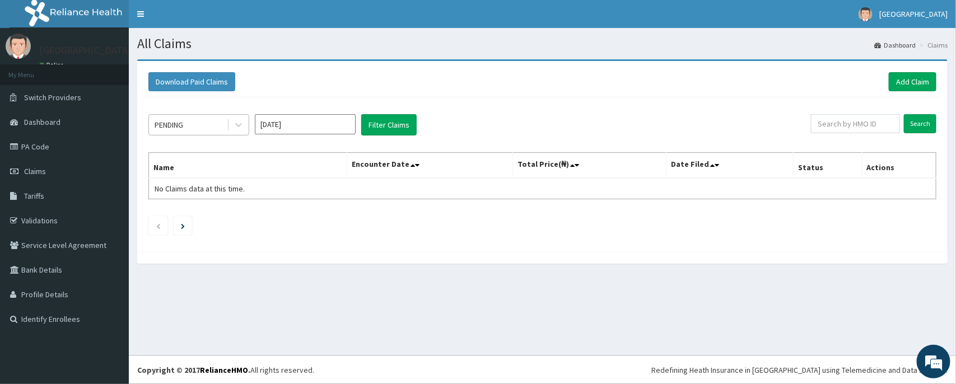
click at [202, 126] on div "PENDING" at bounding box center [188, 125] width 78 height 18
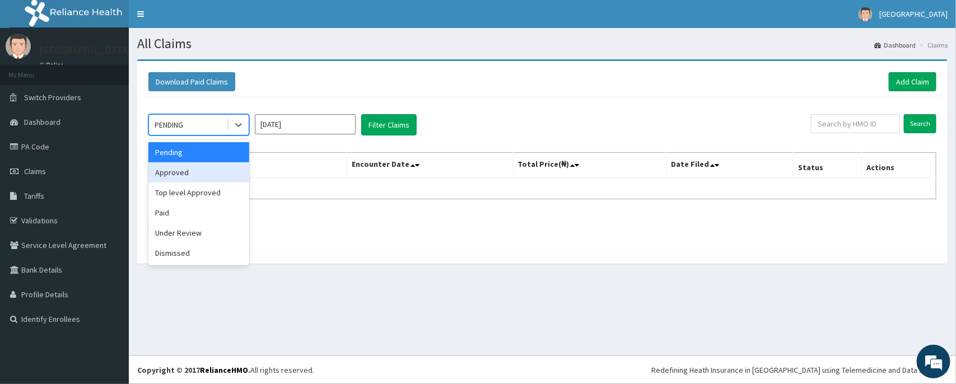
click at [179, 172] on div "Approved" at bounding box center [198, 172] width 101 height 20
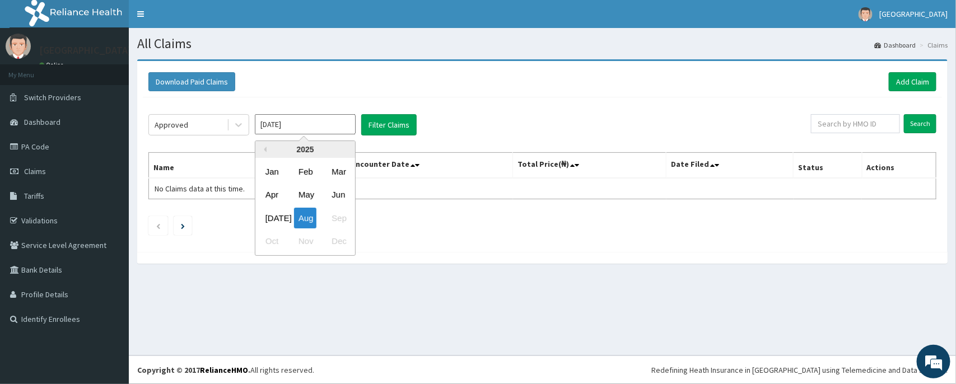
click at [296, 121] on input "[DATE]" at bounding box center [305, 124] width 101 height 20
click at [835, 121] on input "text" at bounding box center [855, 123] width 89 height 19
click at [844, 129] on input "text" at bounding box center [855, 123] width 89 height 19
paste input "PFN/10161/E"
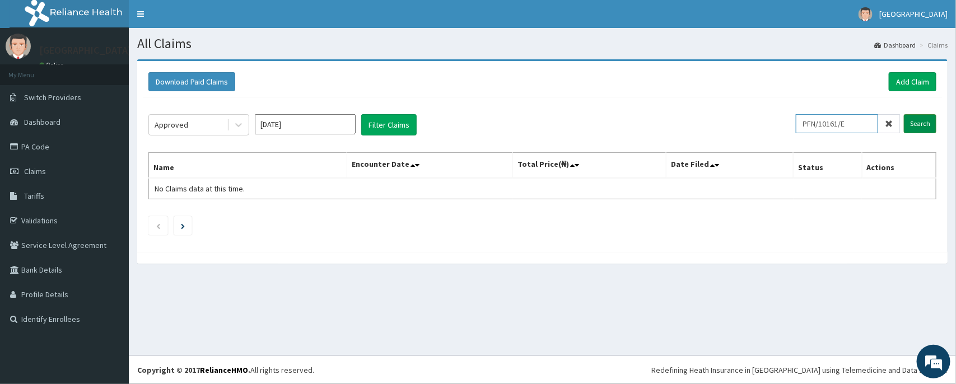
type input "PFN/10161/E"
click at [921, 126] on input "Search" at bounding box center [919, 123] width 32 height 19
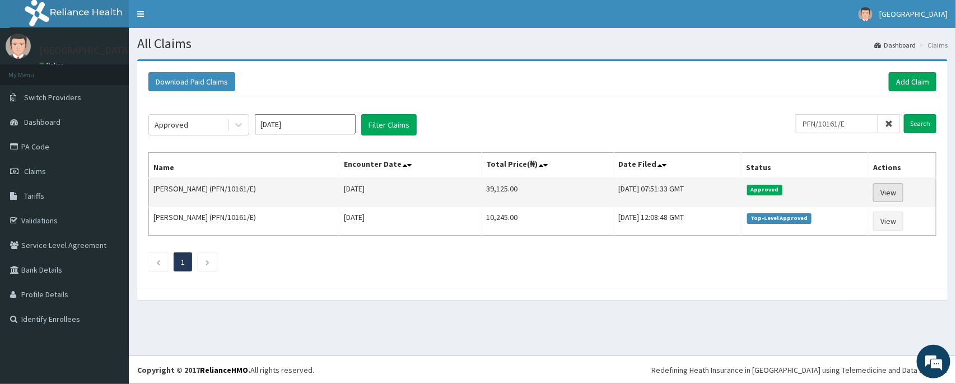
click at [896, 196] on link "View" at bounding box center [888, 192] width 30 height 19
